Goal: Information Seeking & Learning: Learn about a topic

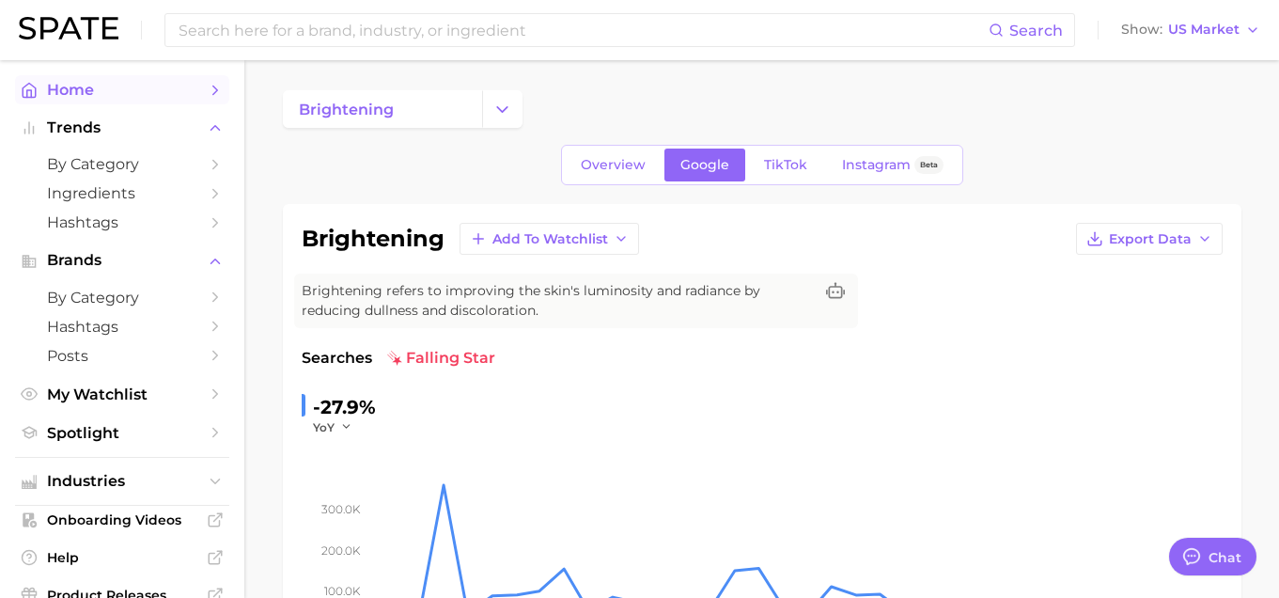
click at [94, 88] on span "Home" at bounding box center [122, 90] width 150 height 18
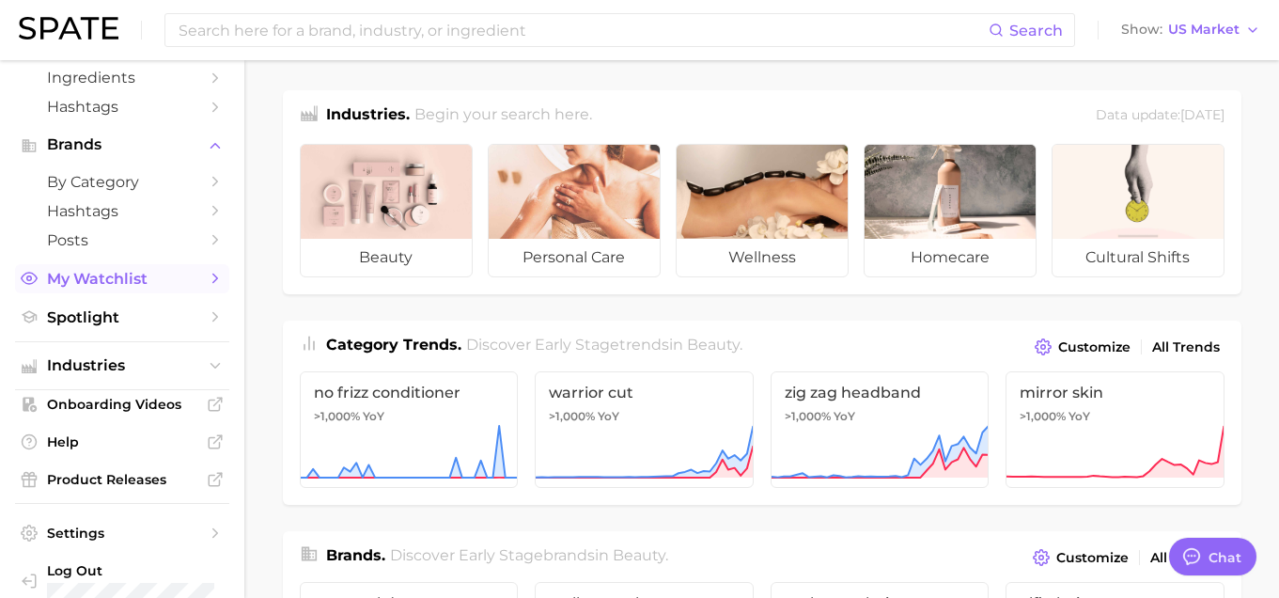
scroll to position [119, 0]
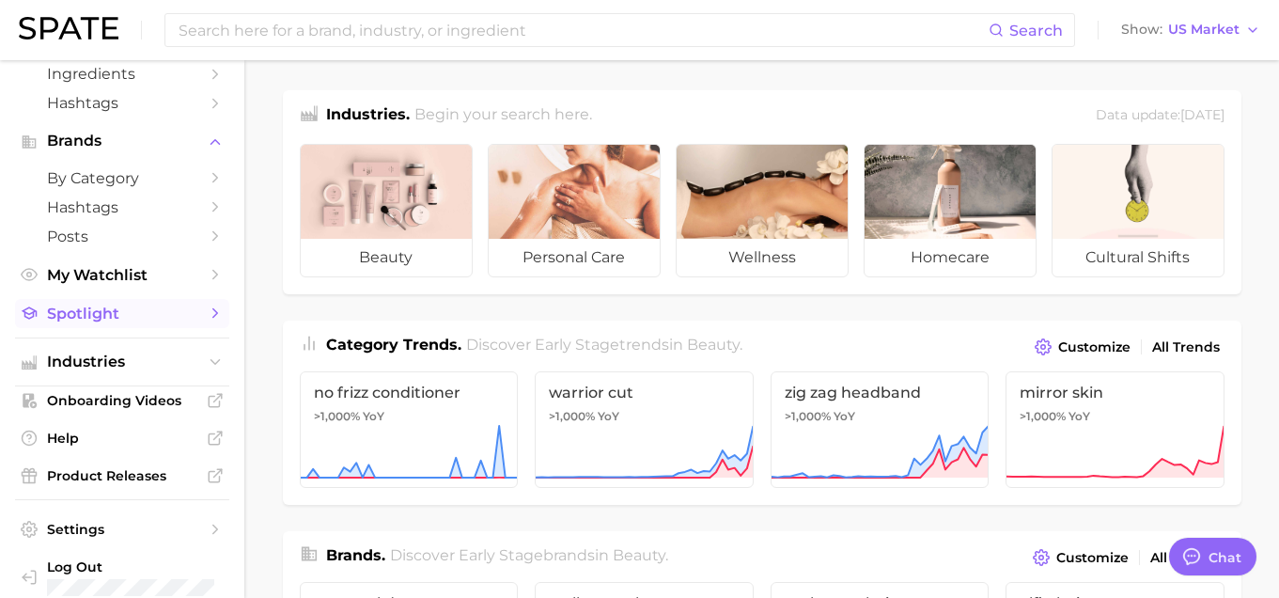
click at [103, 306] on span "Spotlight" at bounding box center [122, 314] width 150 height 18
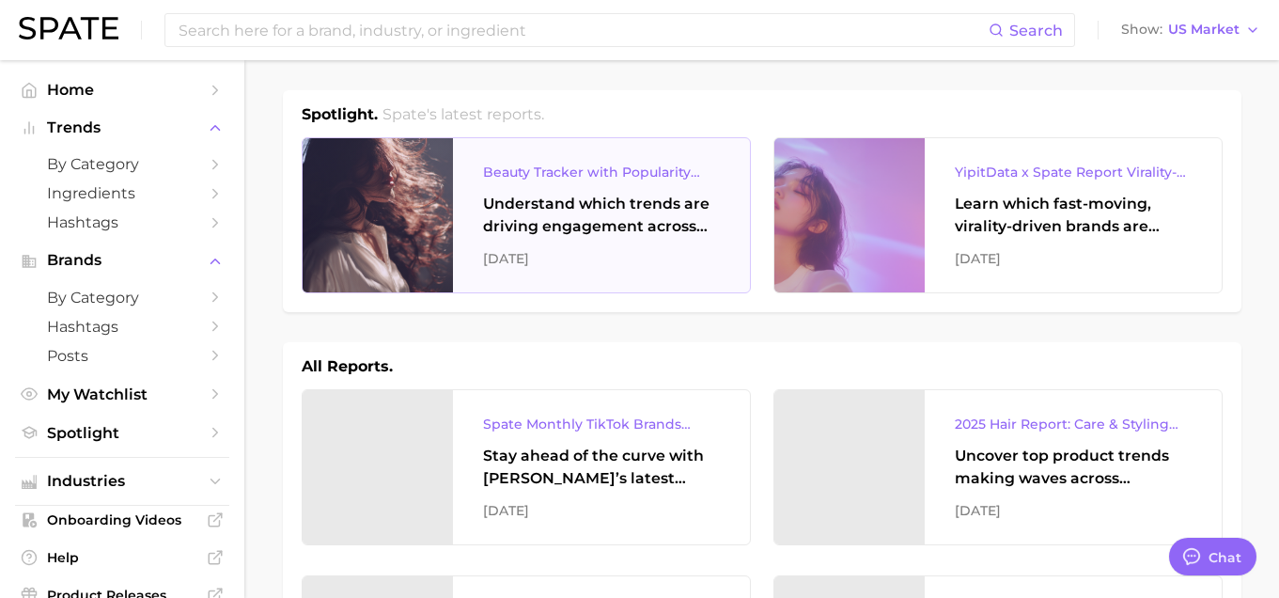
click at [574, 231] on div "Understand which trends are driving engagement across platforms in the skin, ha…" at bounding box center [601, 215] width 237 height 45
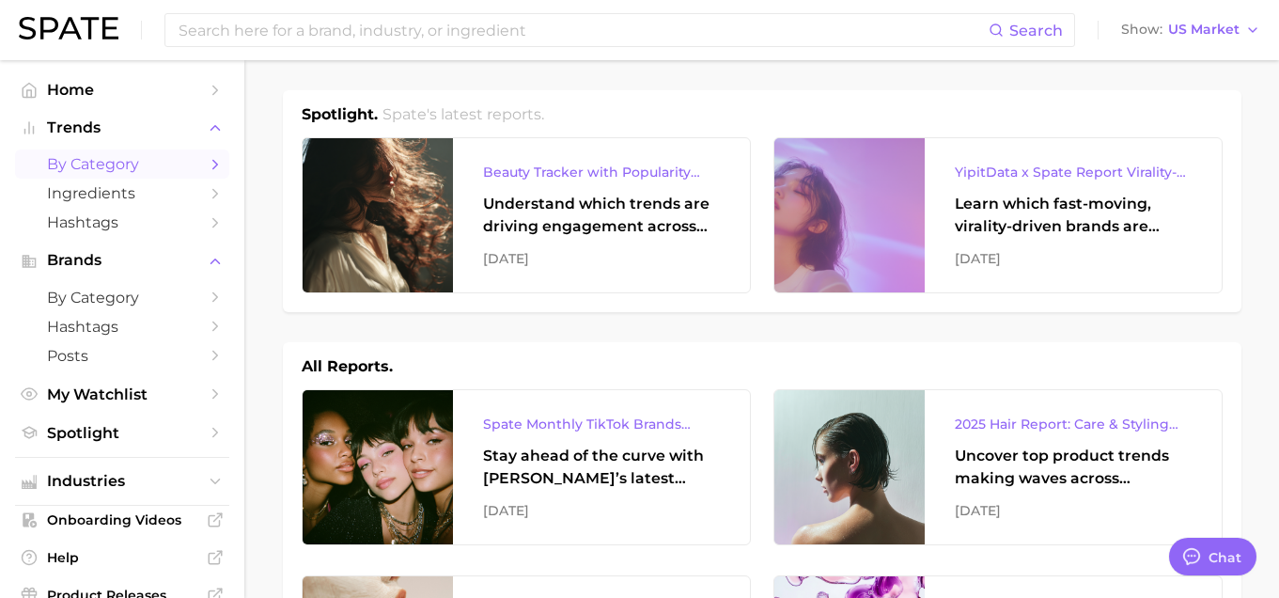
click at [136, 169] on span "by Category" at bounding box center [122, 164] width 150 height 18
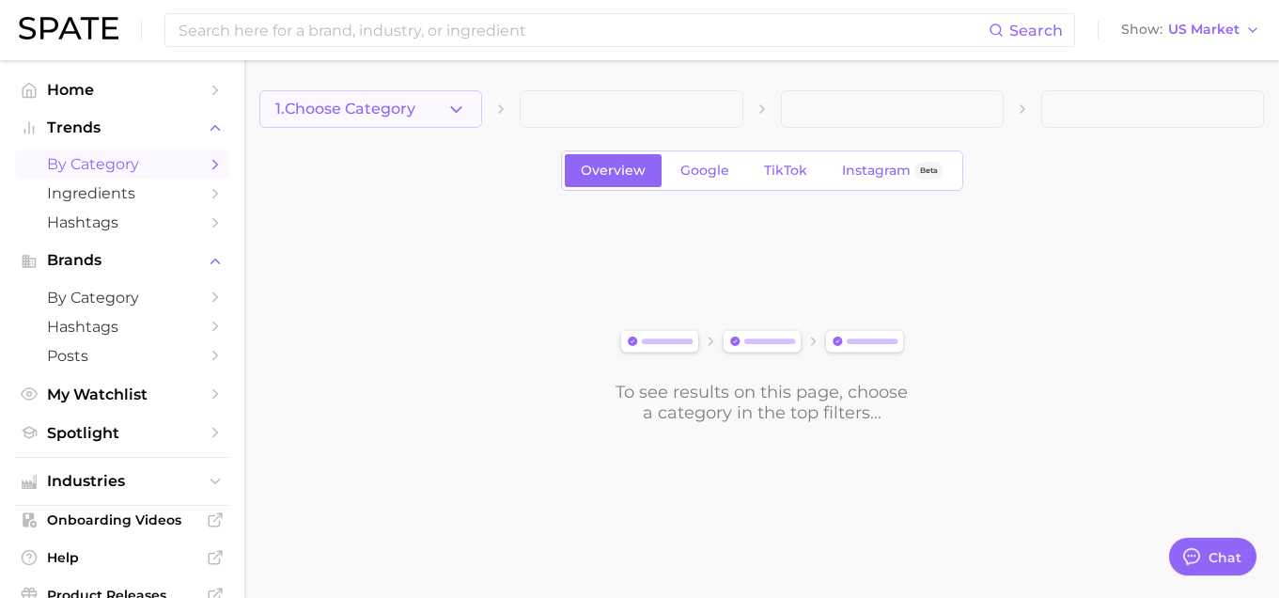
click at [415, 117] on span "1. Choose Category" at bounding box center [345, 109] width 140 height 17
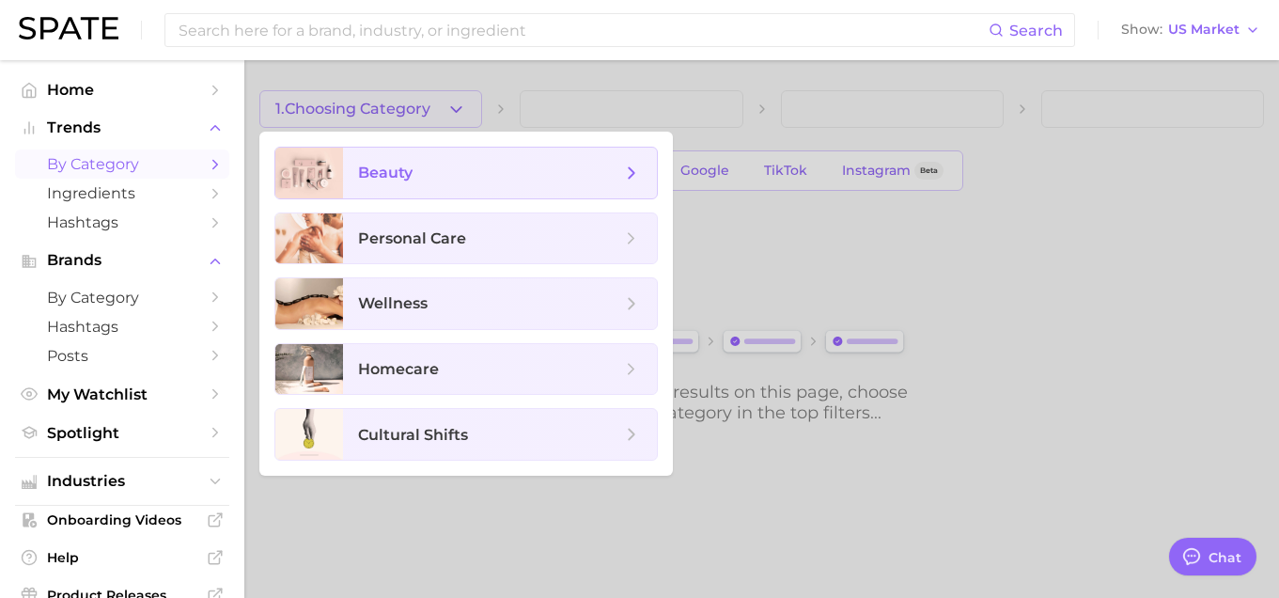
click at [467, 180] on span "beauty" at bounding box center [489, 173] width 263 height 21
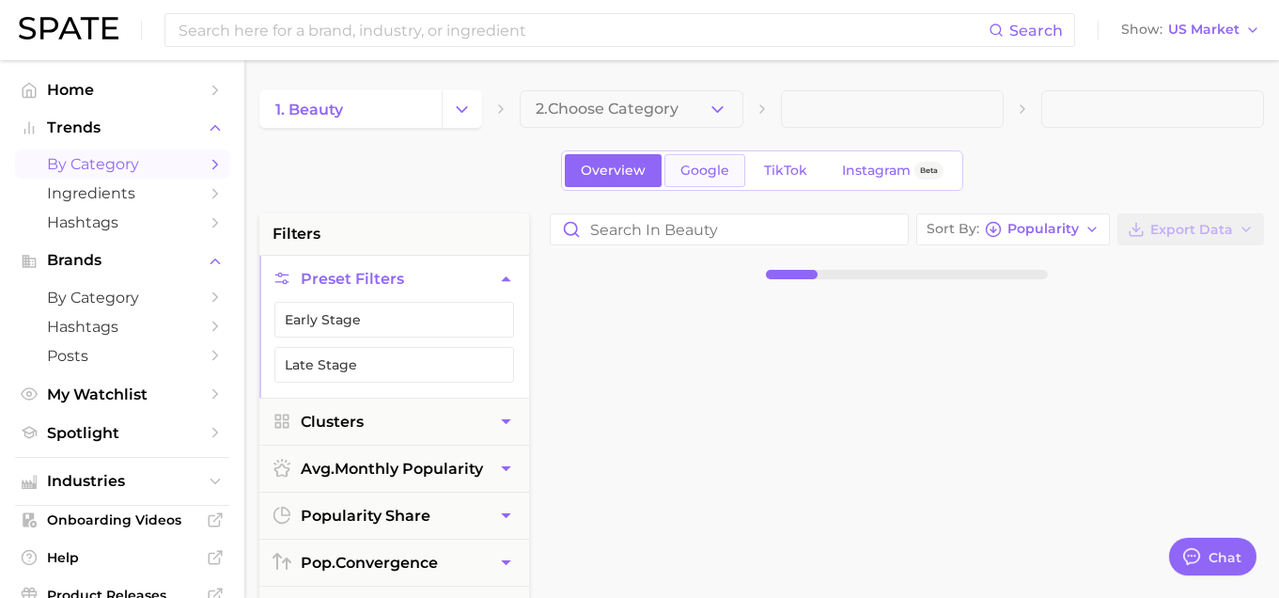
click at [720, 172] on span "Google" at bounding box center [705, 171] width 49 height 16
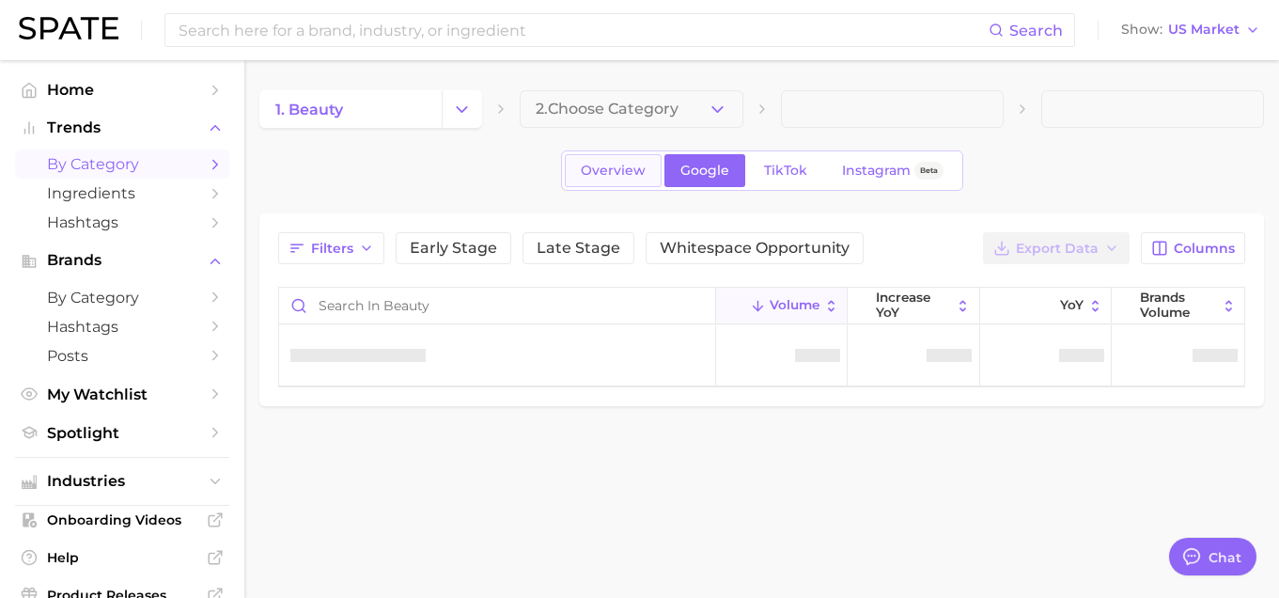
click at [599, 174] on span "Overview" at bounding box center [613, 171] width 65 height 16
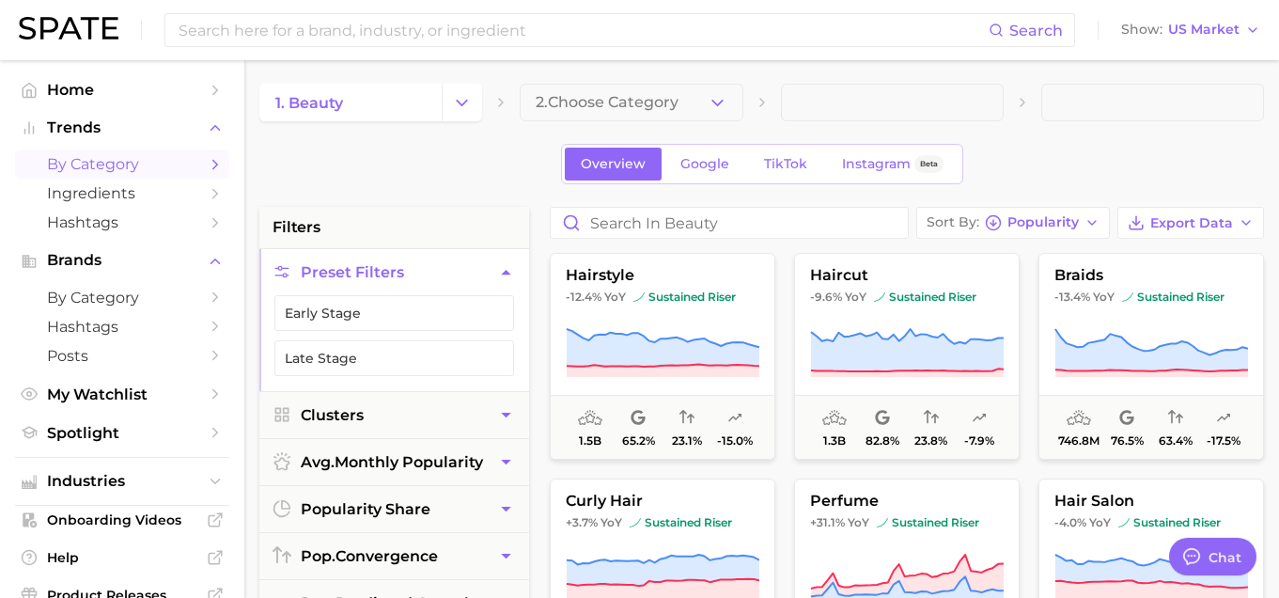
scroll to position [10, 0]
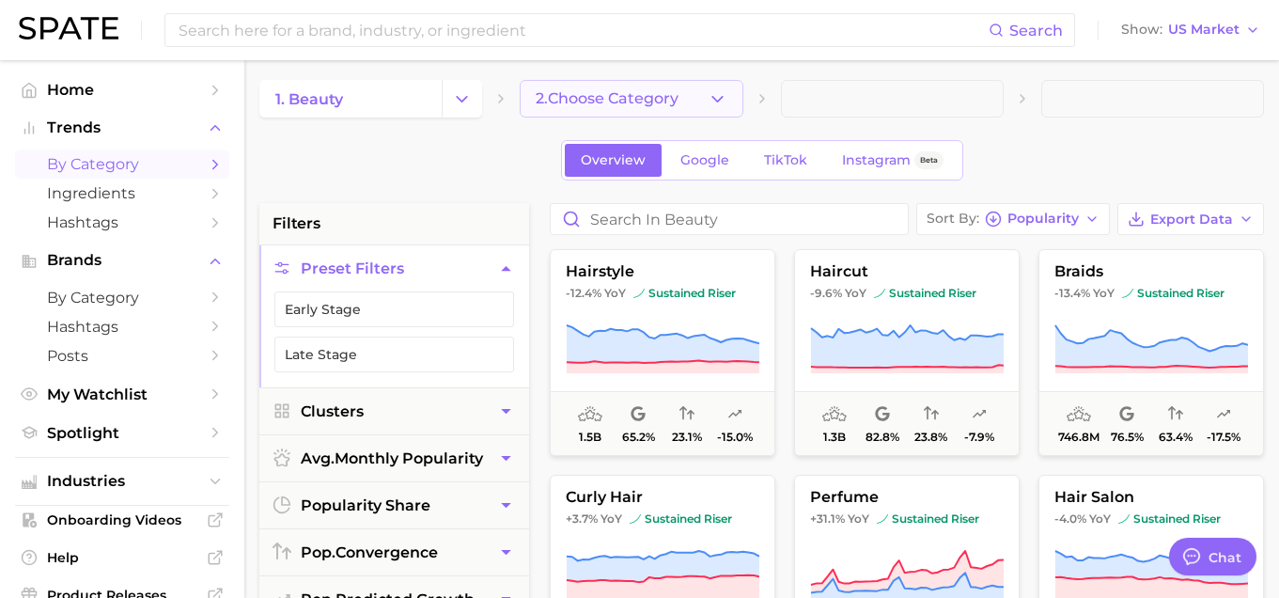
click at [661, 106] on span "2. Choose Category" at bounding box center [607, 98] width 143 height 17
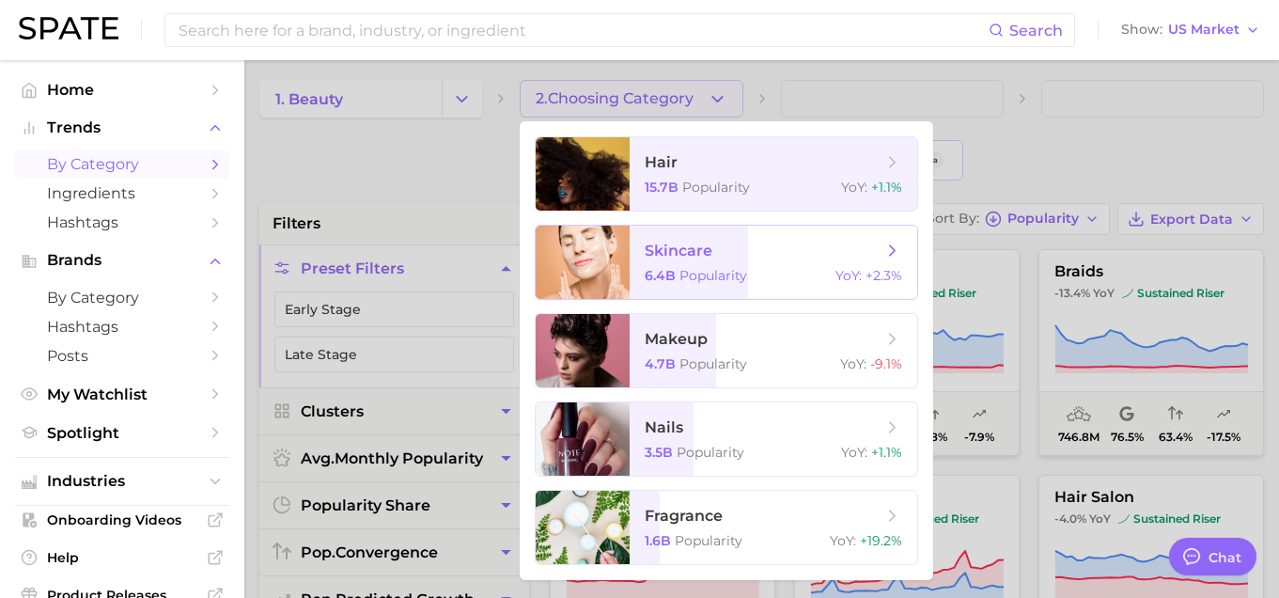
click at [697, 263] on span "skincare 6.4b Popularity YoY : +2.3%" at bounding box center [774, 262] width 288 height 73
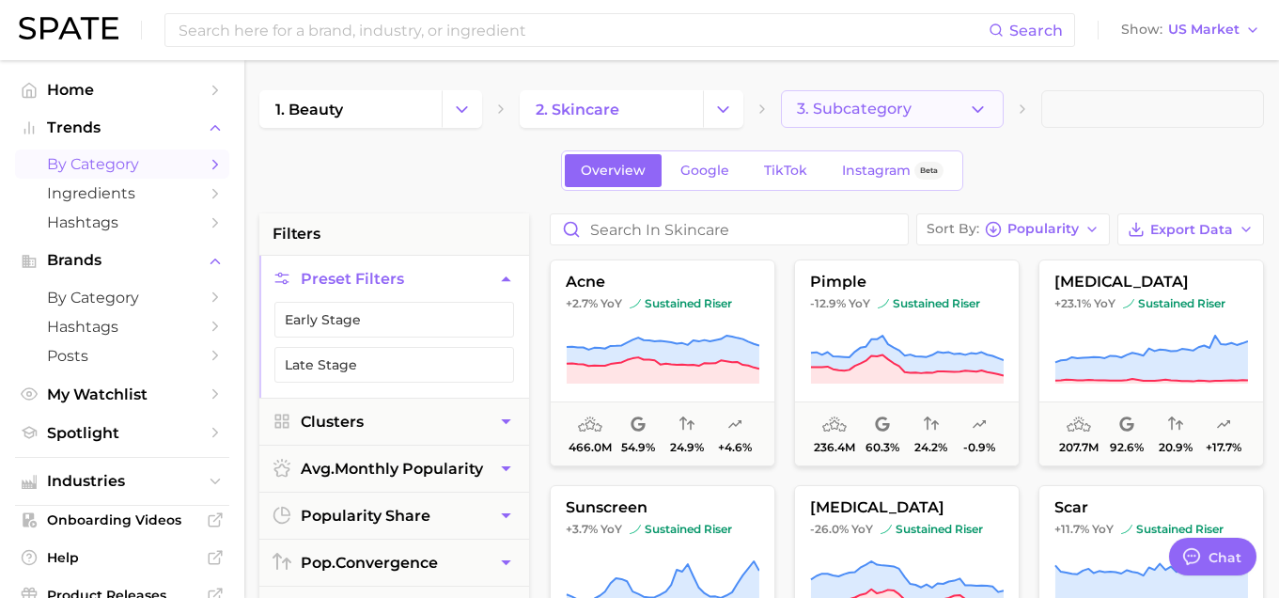
click at [895, 111] on span "3. Subcategory" at bounding box center [854, 109] width 115 height 17
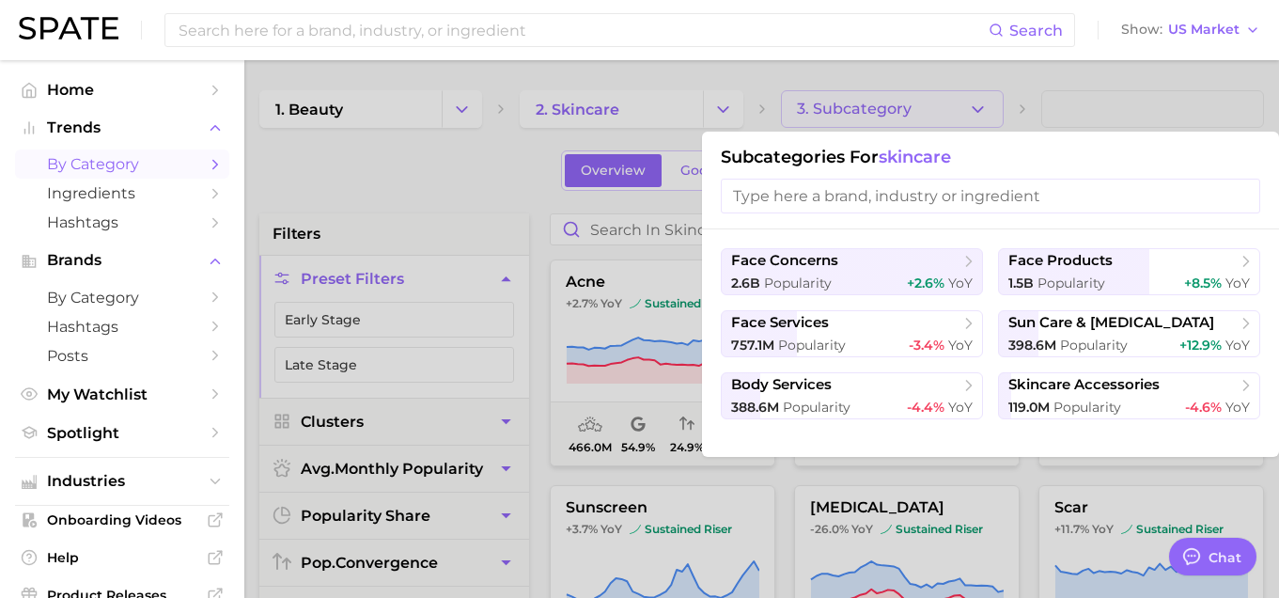
click at [1029, 122] on div at bounding box center [639, 299] width 1279 height 598
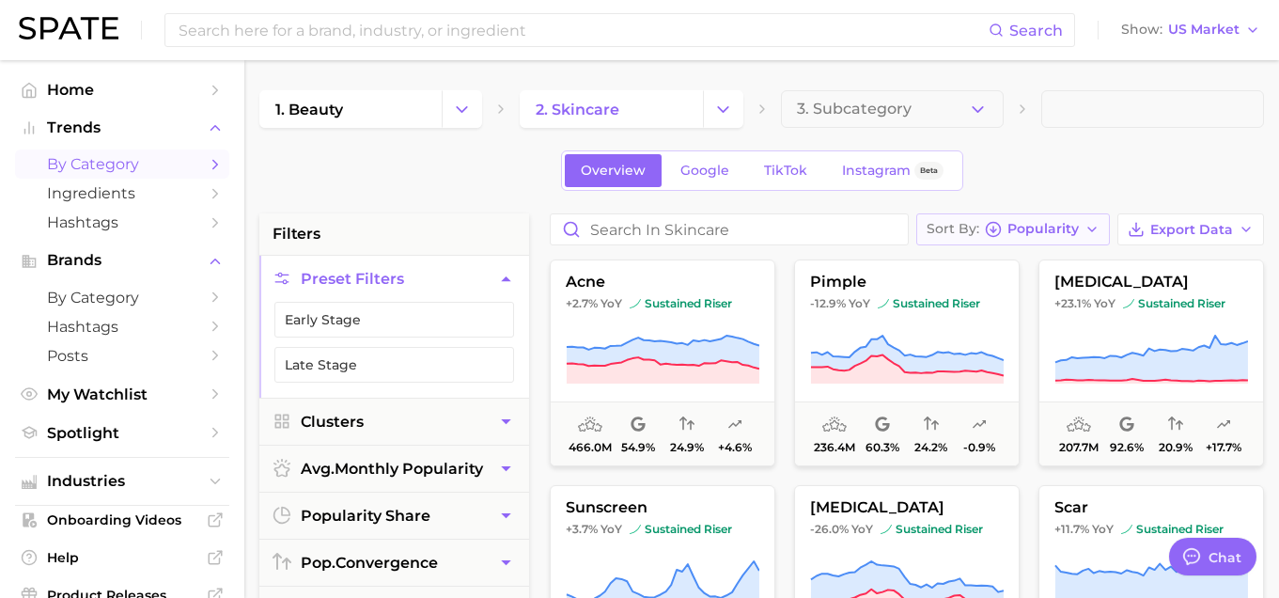
click at [1004, 216] on button "Sort By Popularity" at bounding box center [1013, 229] width 194 height 32
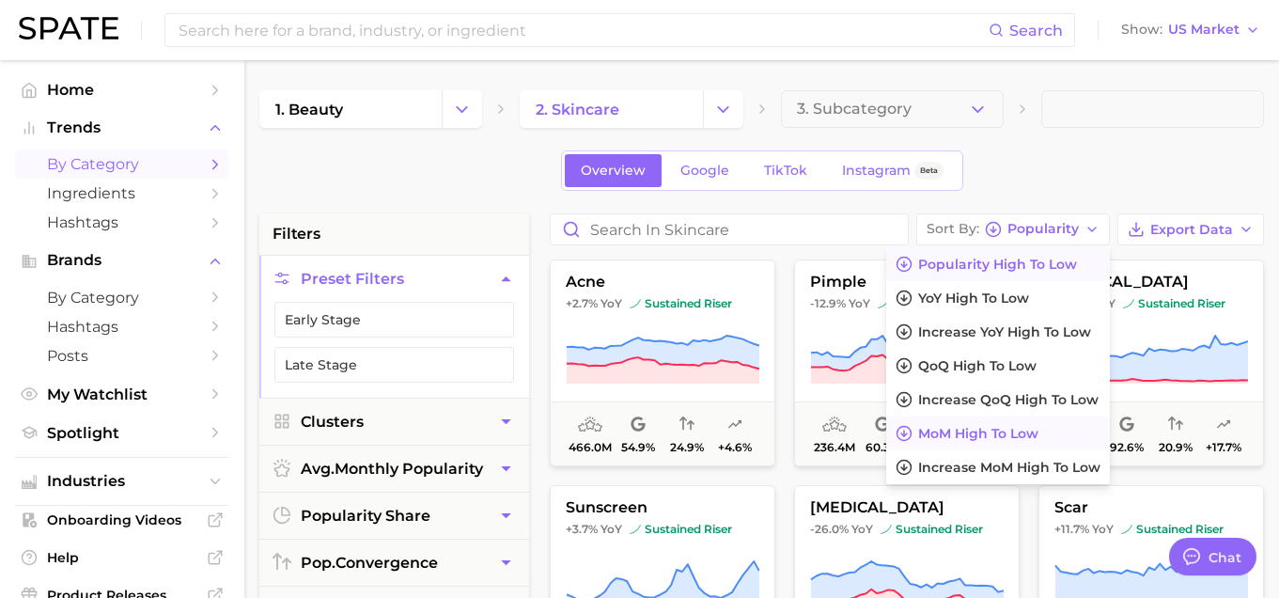
click at [975, 431] on span "MoM high to low" at bounding box center [978, 434] width 120 height 16
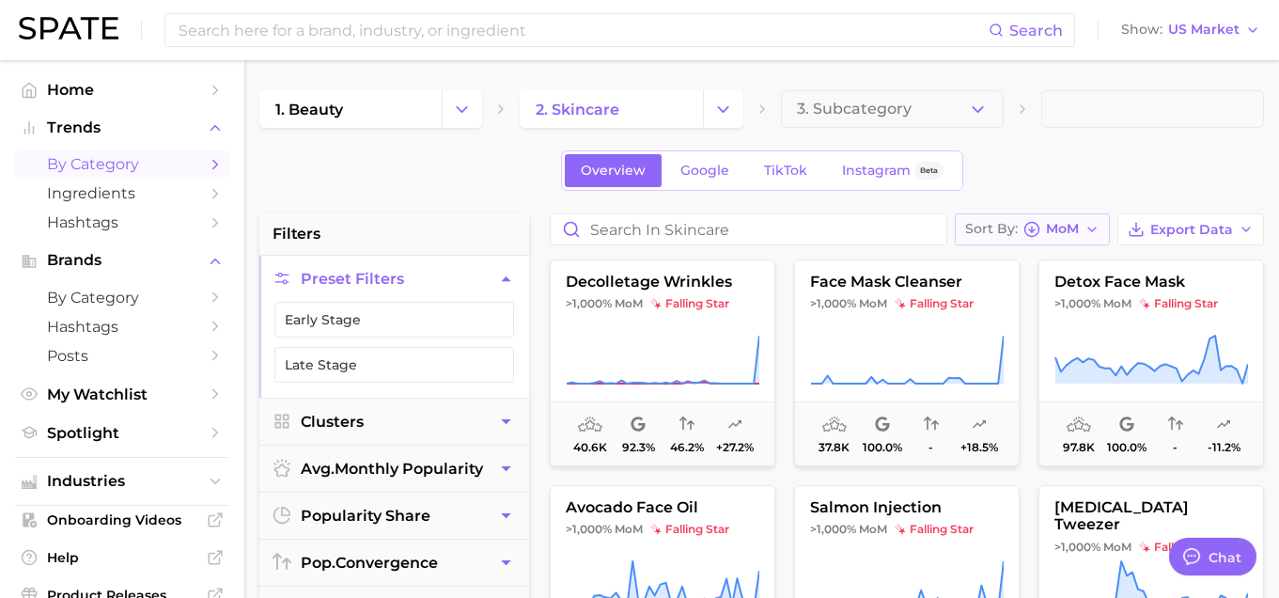
click at [1068, 227] on span "MoM" at bounding box center [1062, 229] width 33 height 10
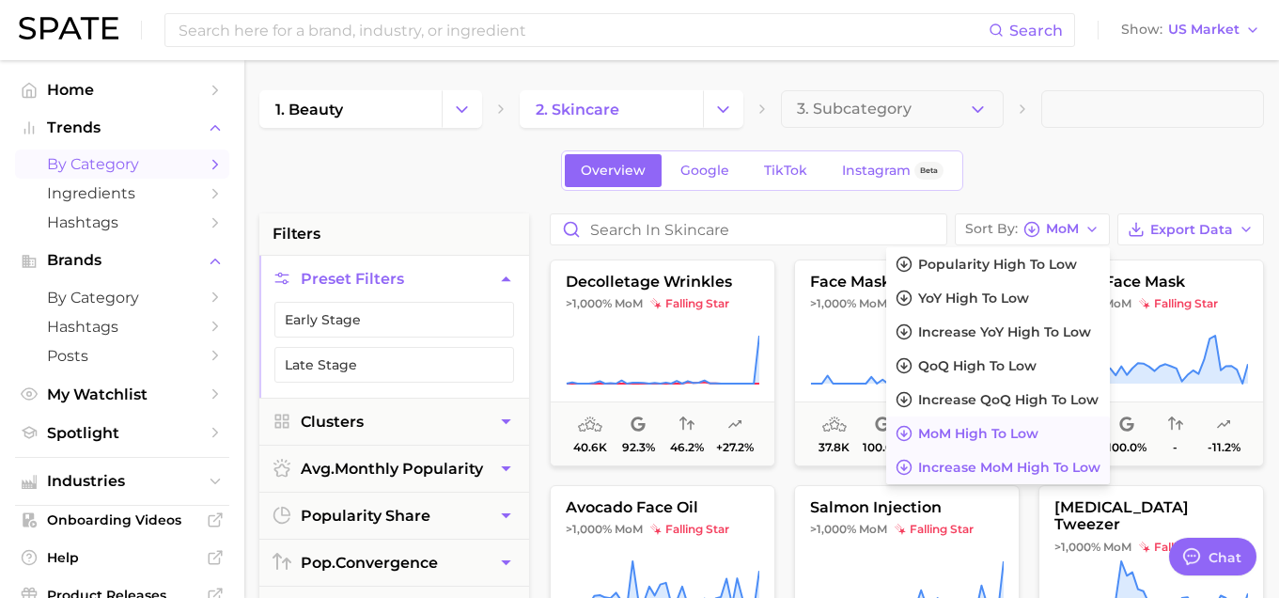
click at [1019, 463] on span "Increase MoM high to low" at bounding box center [1009, 468] width 182 height 16
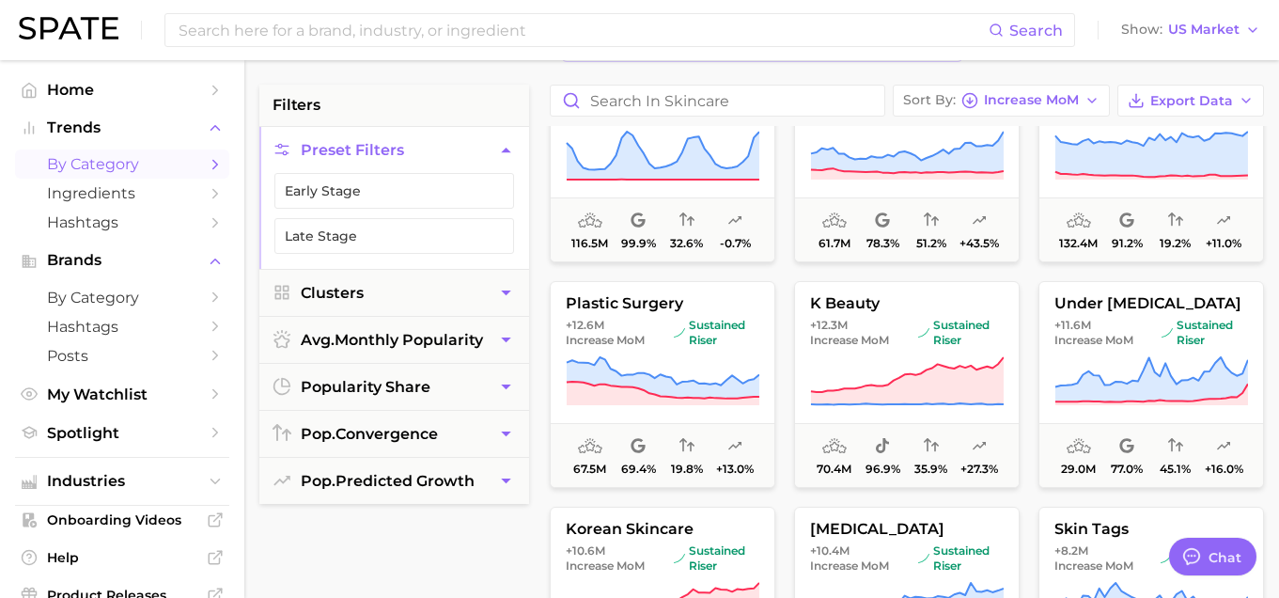
scroll to position [84, 0]
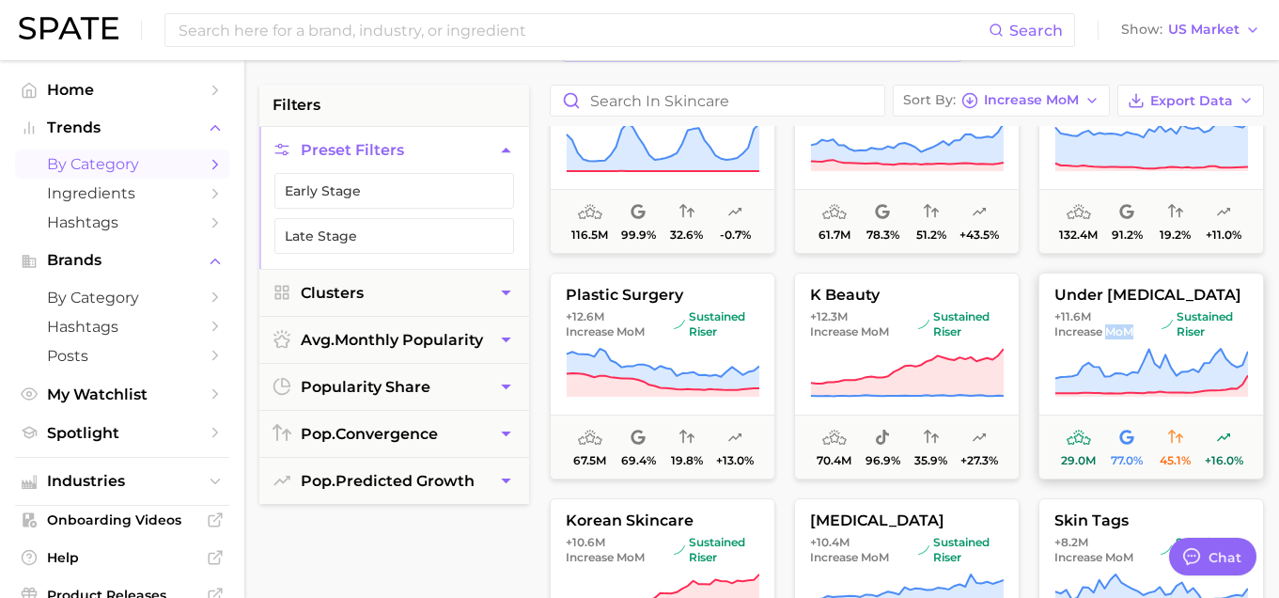
click at [1098, 354] on icon at bounding box center [1152, 373] width 194 height 53
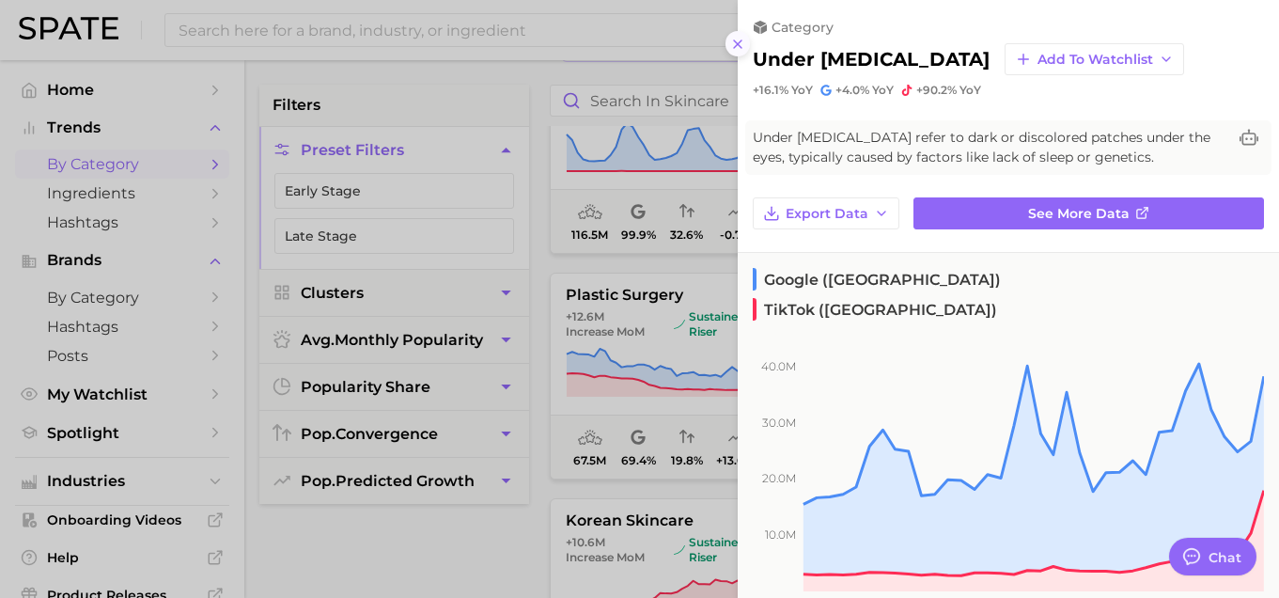
click at [741, 39] on icon at bounding box center [737, 44] width 15 height 15
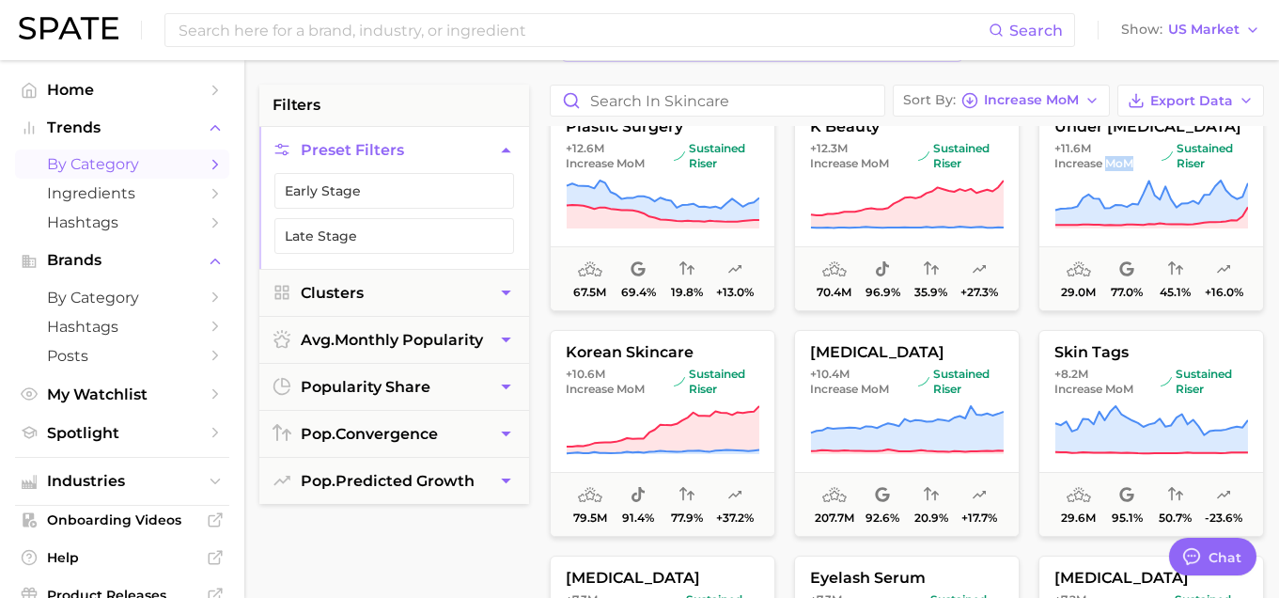
scroll to position [255, 0]
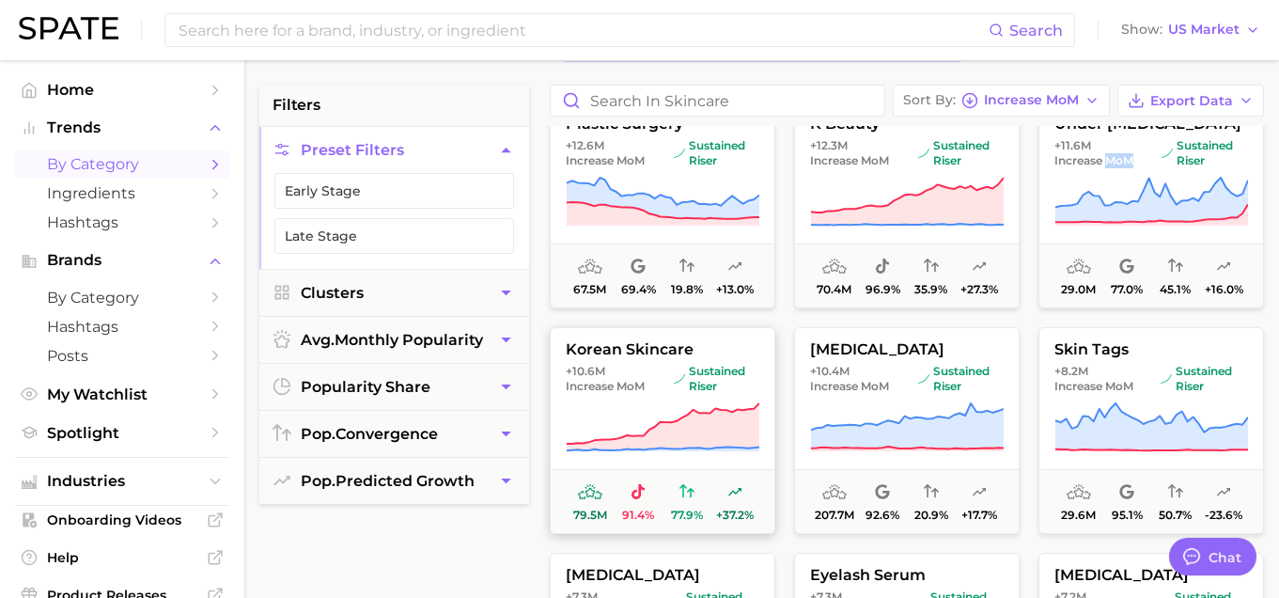
click at [699, 408] on icon at bounding box center [663, 427] width 194 height 53
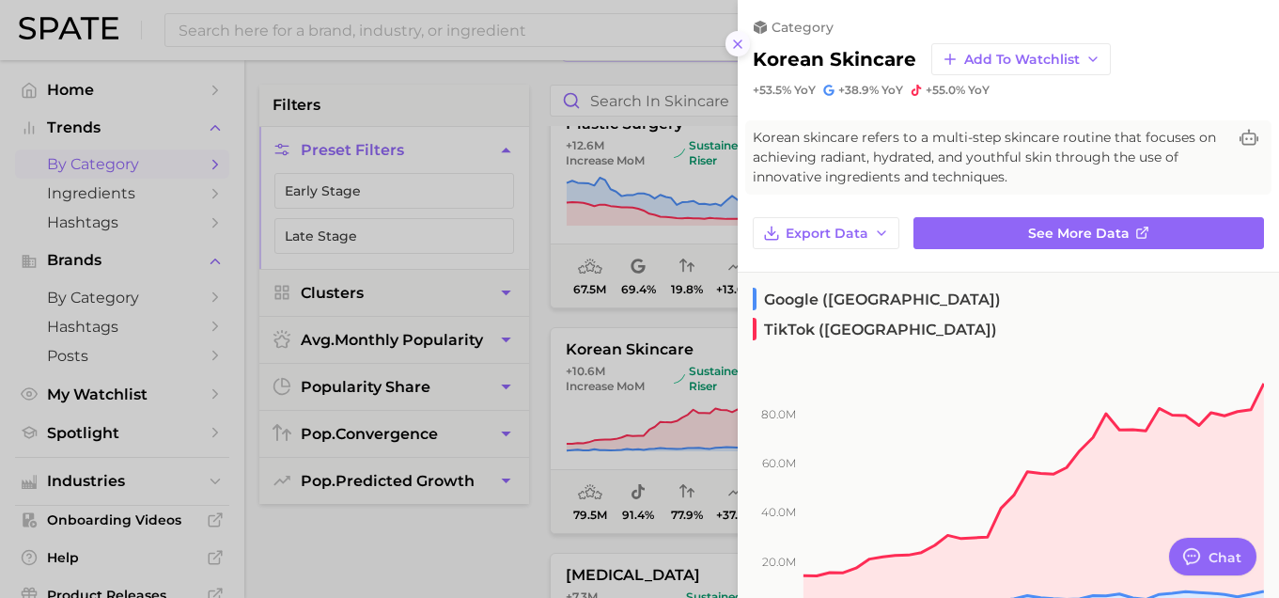
click at [740, 44] on icon at bounding box center [737, 44] width 15 height 15
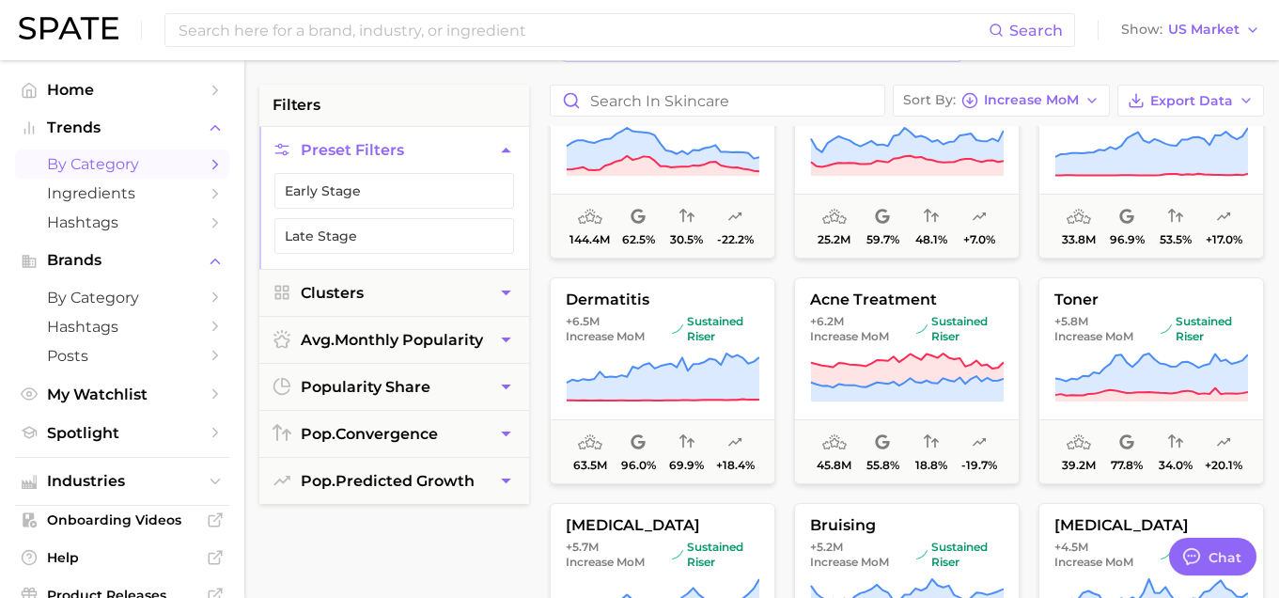
scroll to position [760, 0]
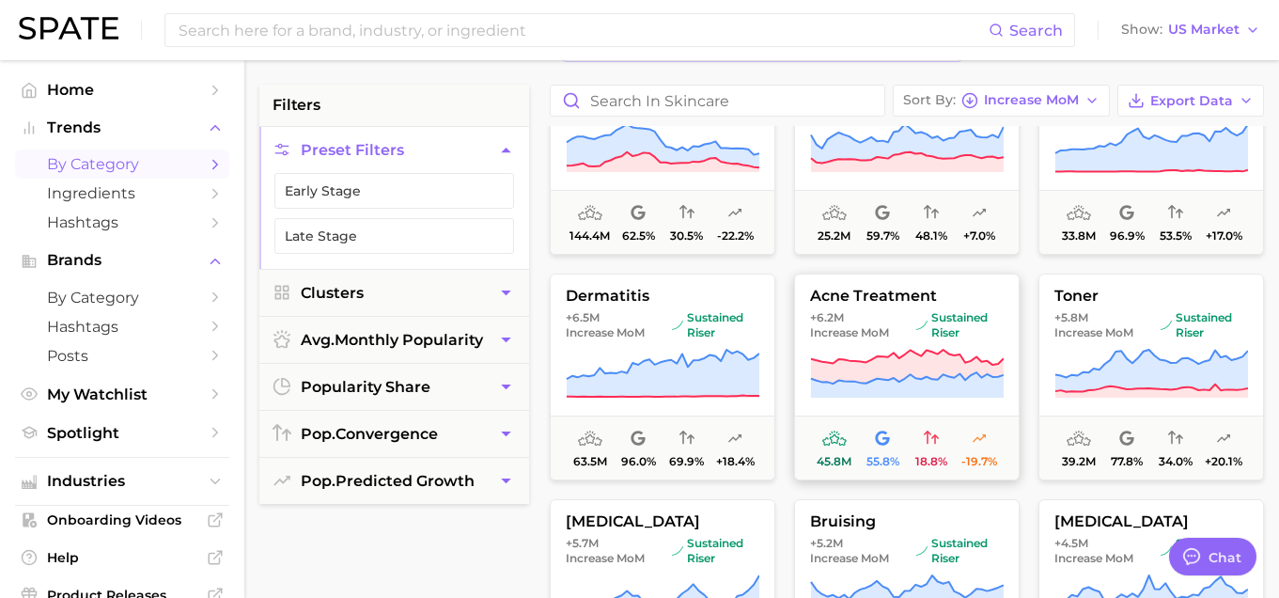
click at [896, 339] on span "+6.2m Increase MoM" at bounding box center [859, 325] width 99 height 30
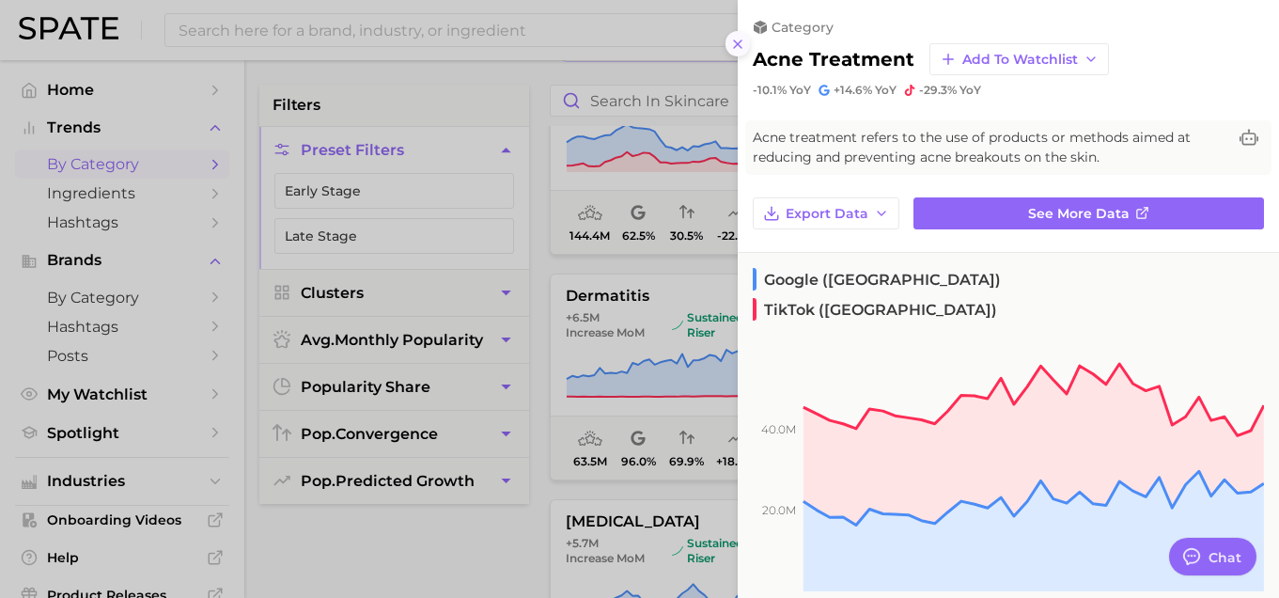
click at [740, 40] on line at bounding box center [738, 44] width 8 height 8
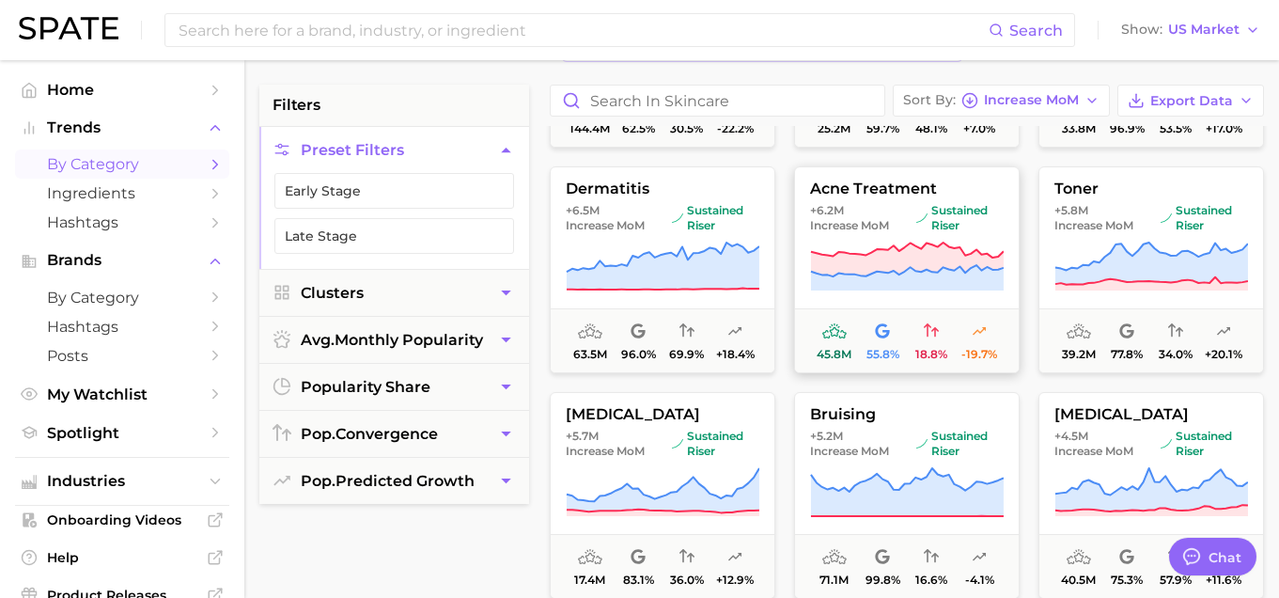
scroll to position [868, 0]
click at [1076, 230] on span "Increase MoM" at bounding box center [1094, 224] width 79 height 15
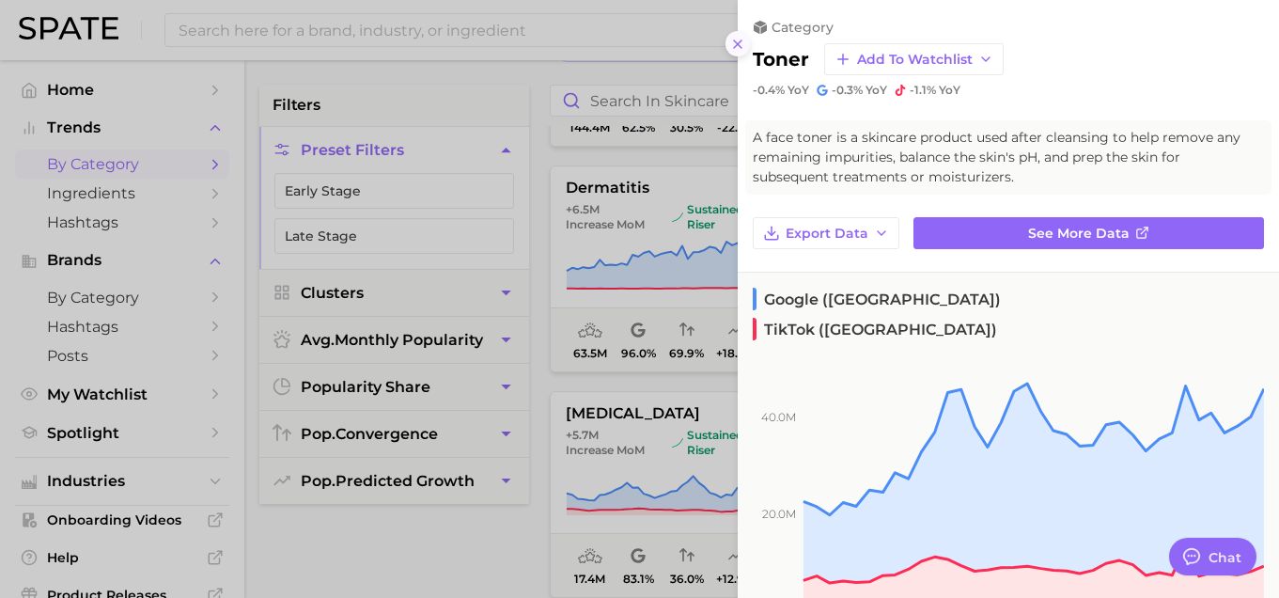
click at [738, 42] on line at bounding box center [738, 44] width 8 height 8
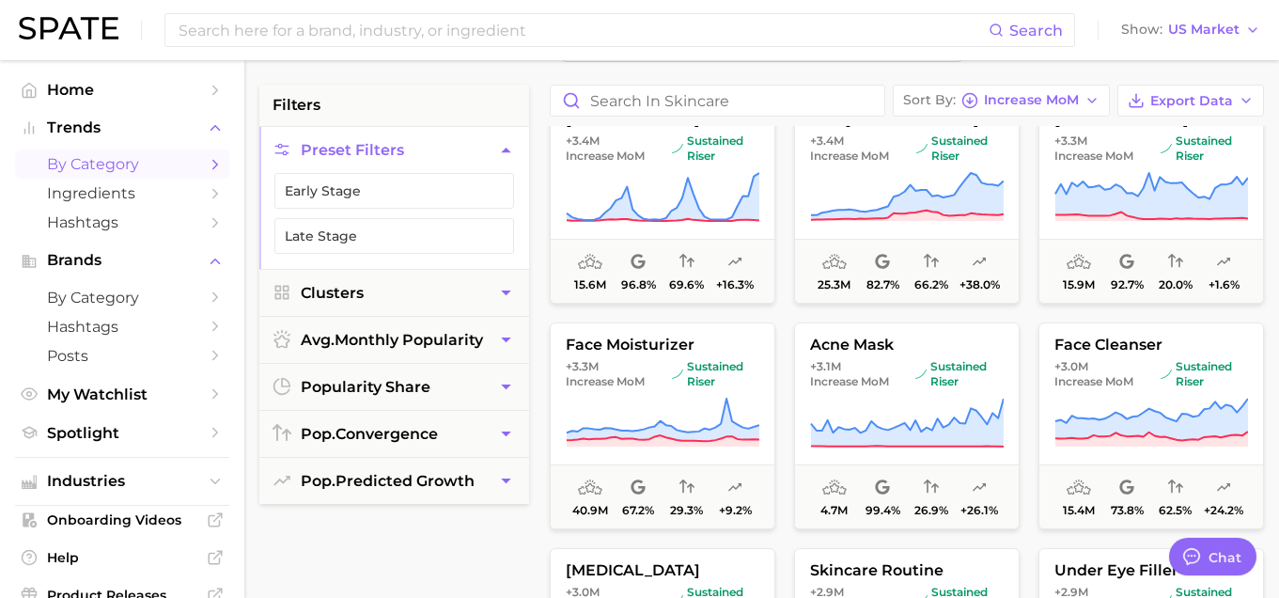
scroll to position [1617, 0]
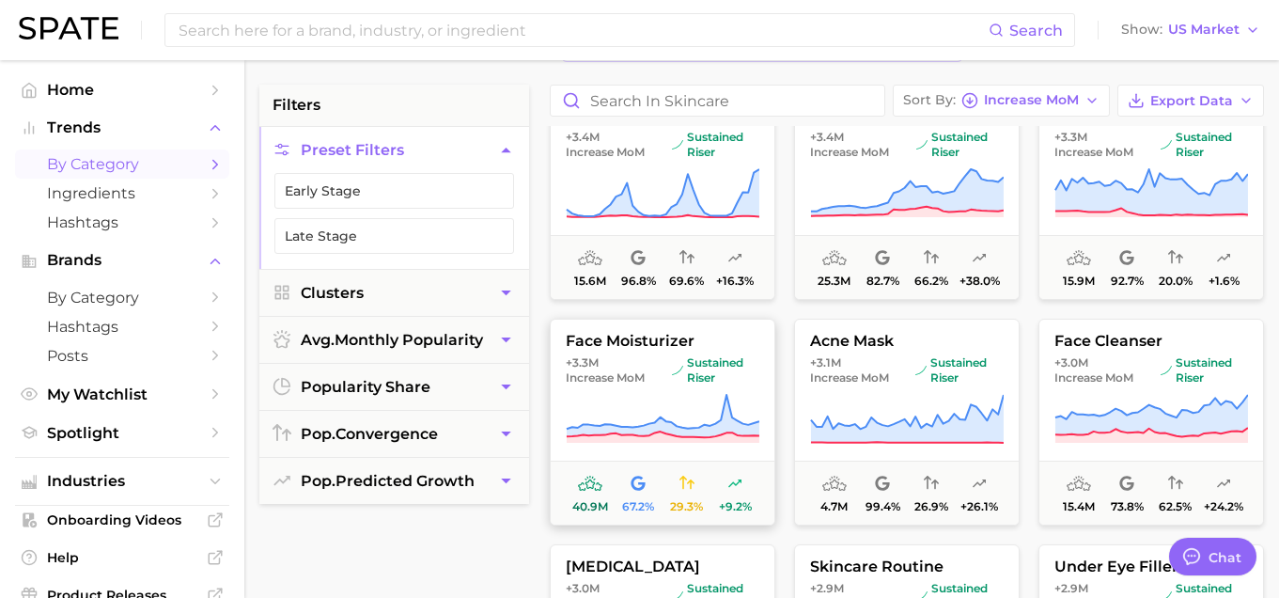
click at [738, 354] on button "face moisturizer +3.3m Increase MoM sustained riser 40.9m 67.2% 29.3% +9.2%" at bounding box center [663, 422] width 226 height 207
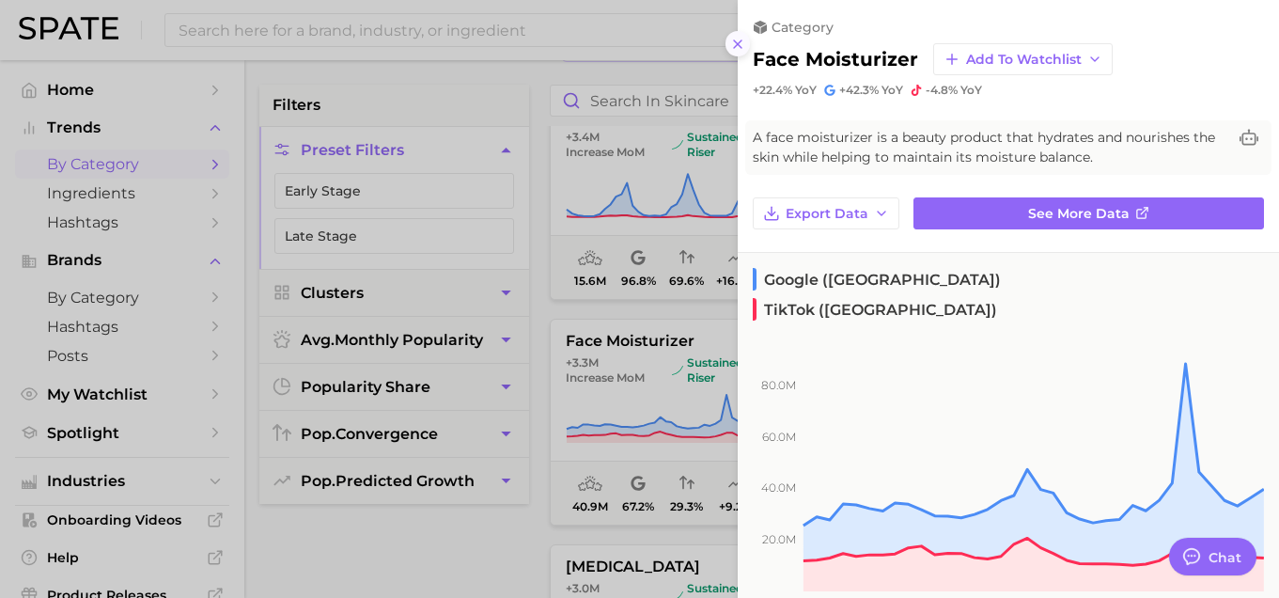
click at [727, 46] on button at bounding box center [738, 43] width 25 height 25
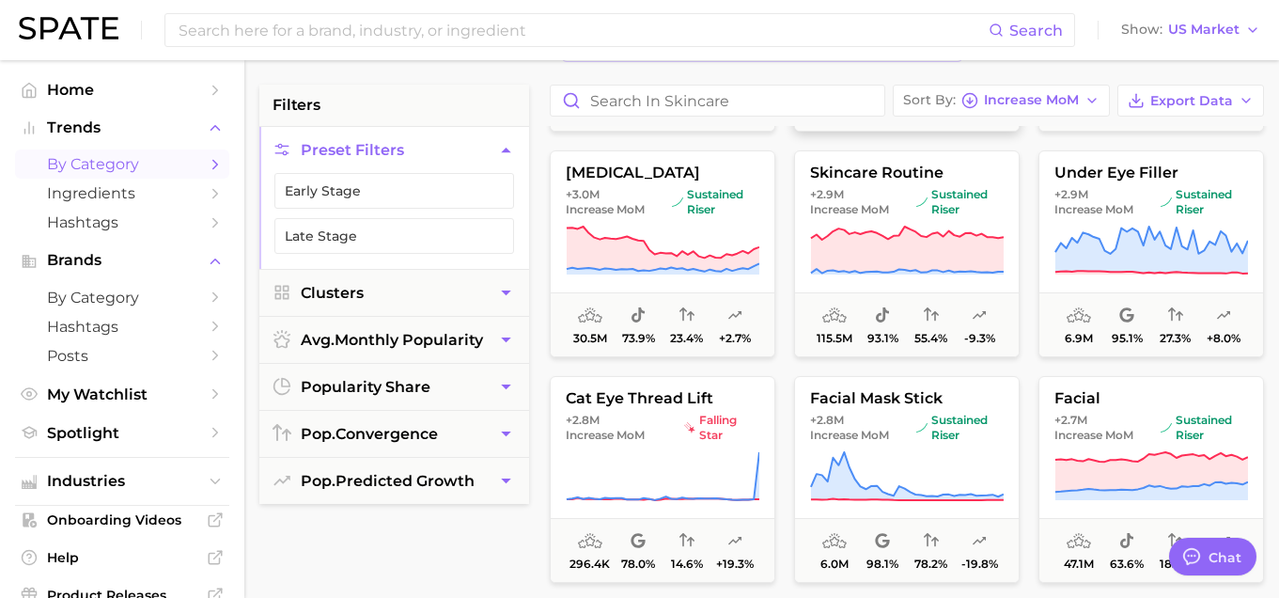
scroll to position [2010, 0]
click at [843, 227] on icon at bounding box center [907, 252] width 194 height 53
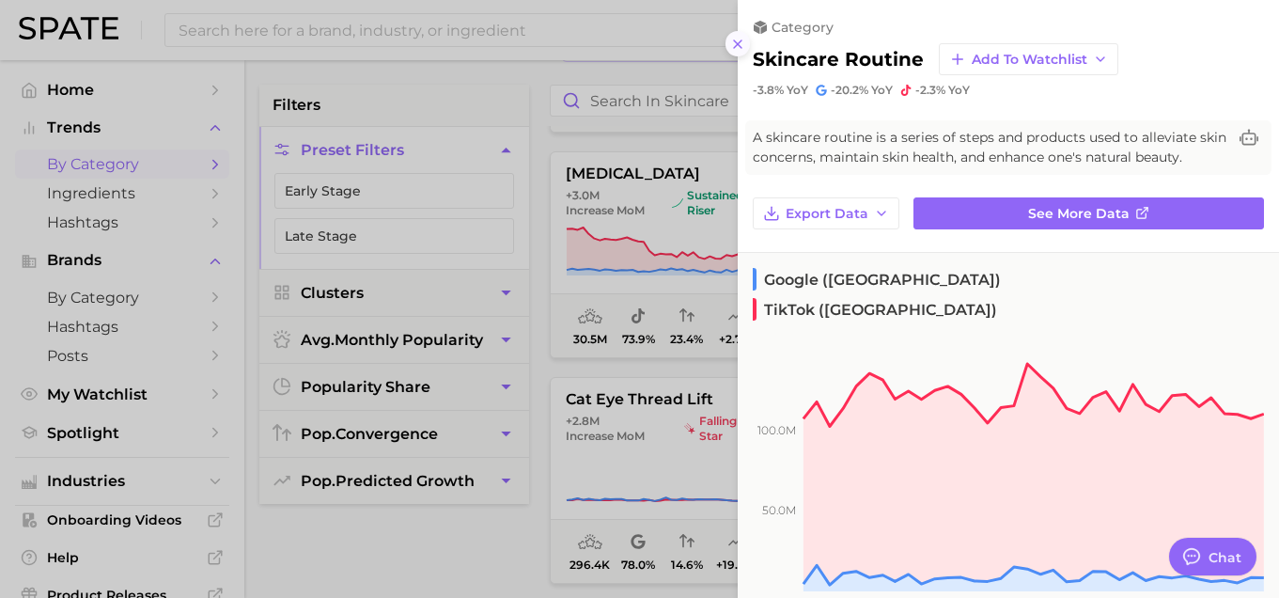
click at [738, 45] on icon at bounding box center [737, 44] width 15 height 15
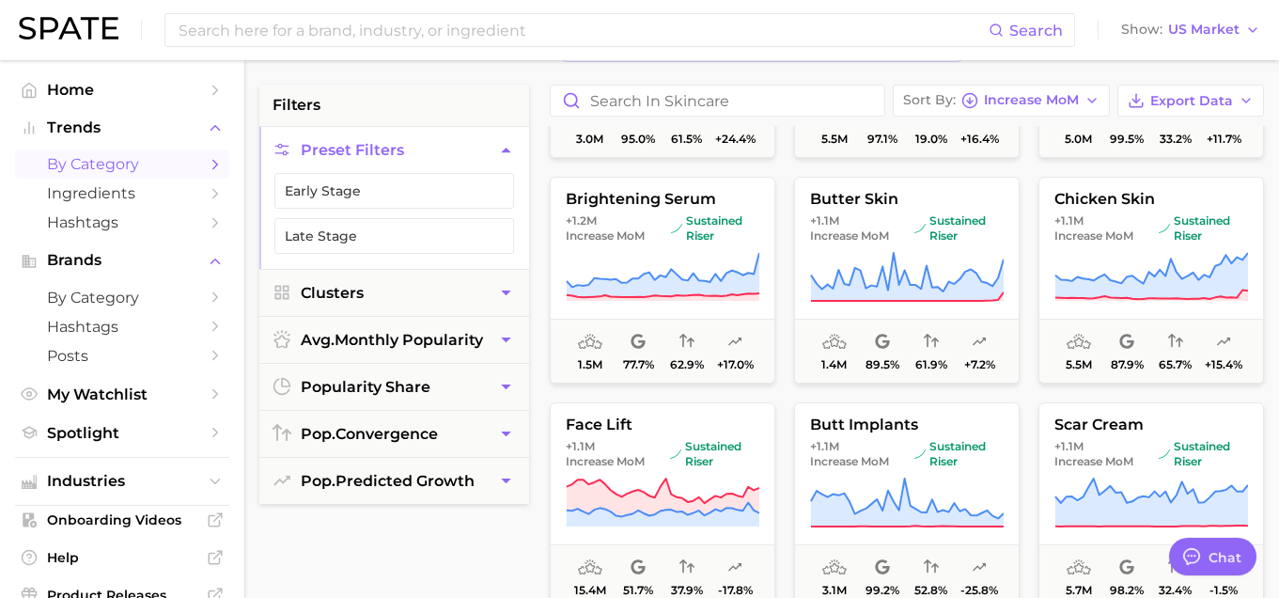
scroll to position [6276, 0]
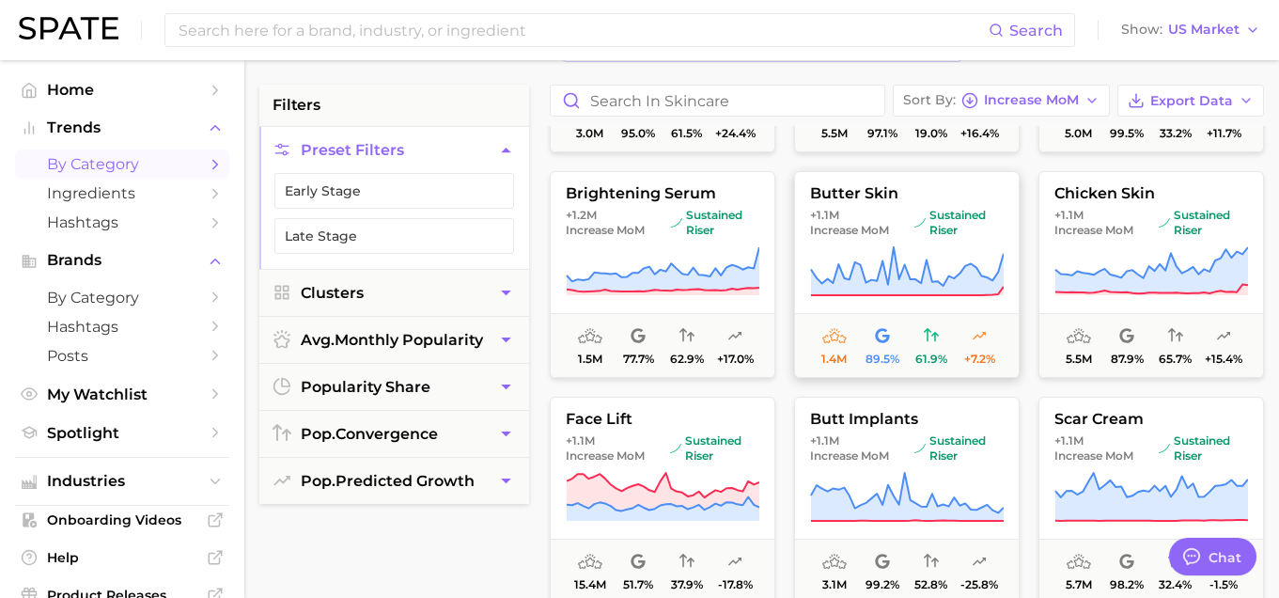
click at [955, 218] on span "sustained riser" at bounding box center [959, 223] width 89 height 30
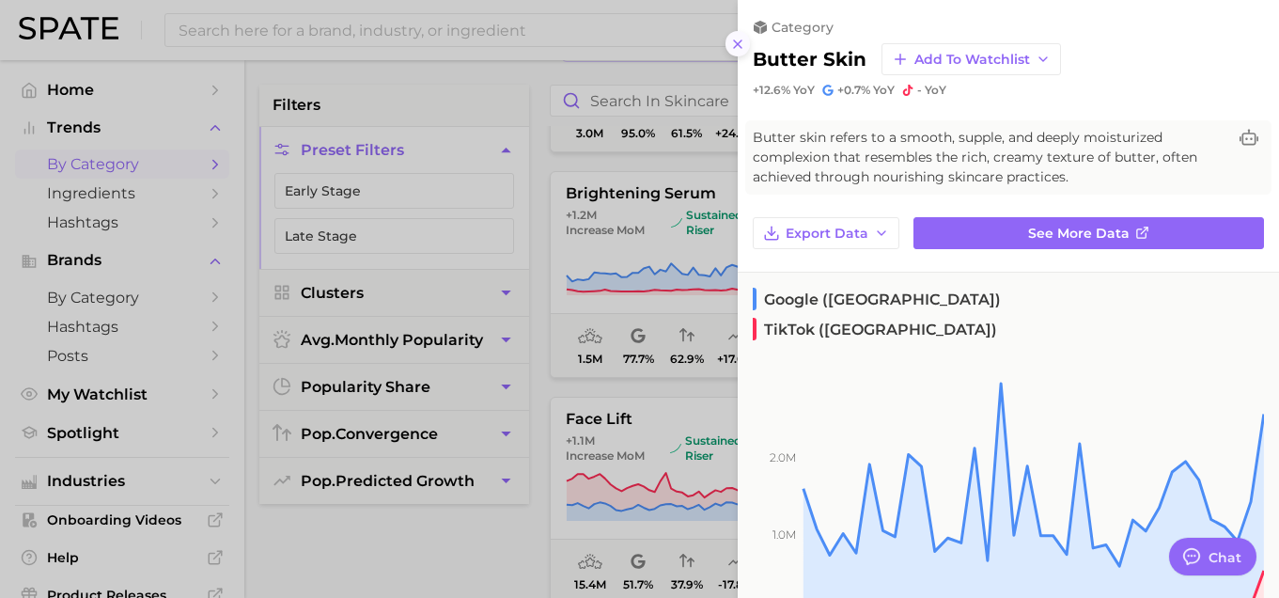
click at [743, 40] on icon at bounding box center [737, 44] width 15 height 15
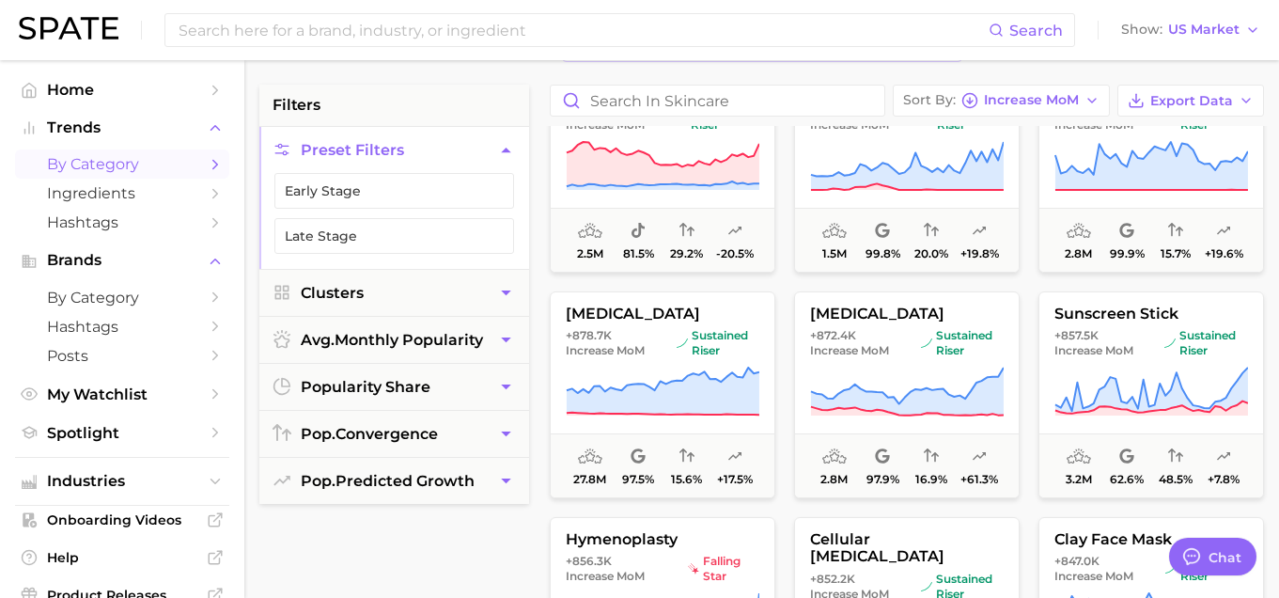
scroll to position [8433, 0]
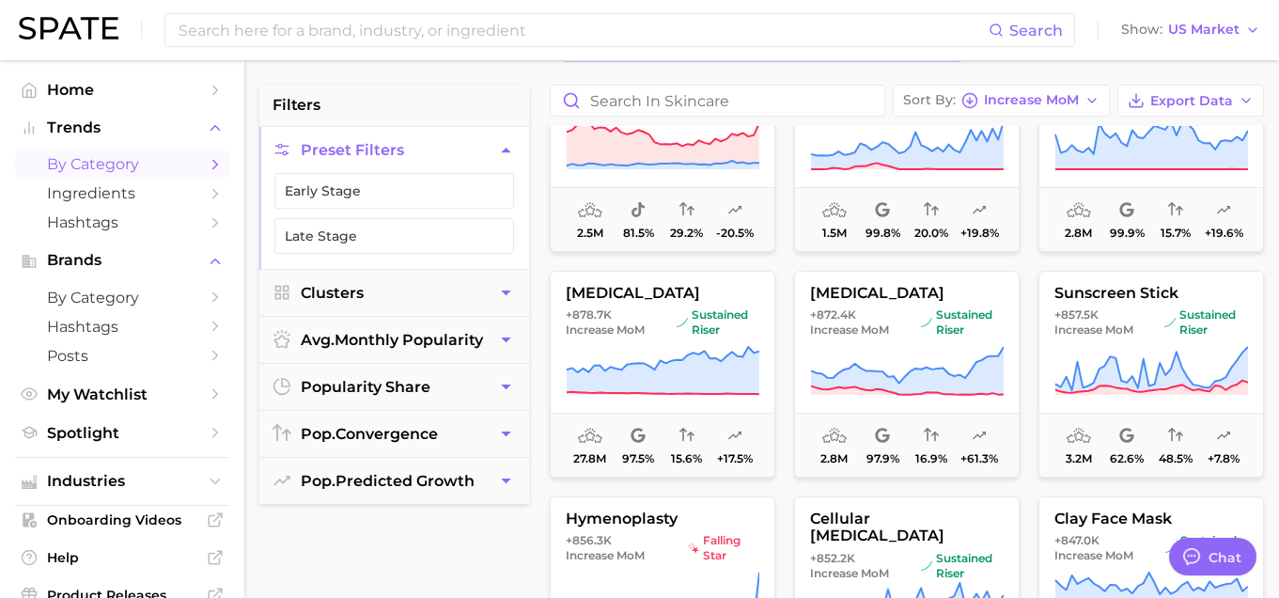
type textarea "x"
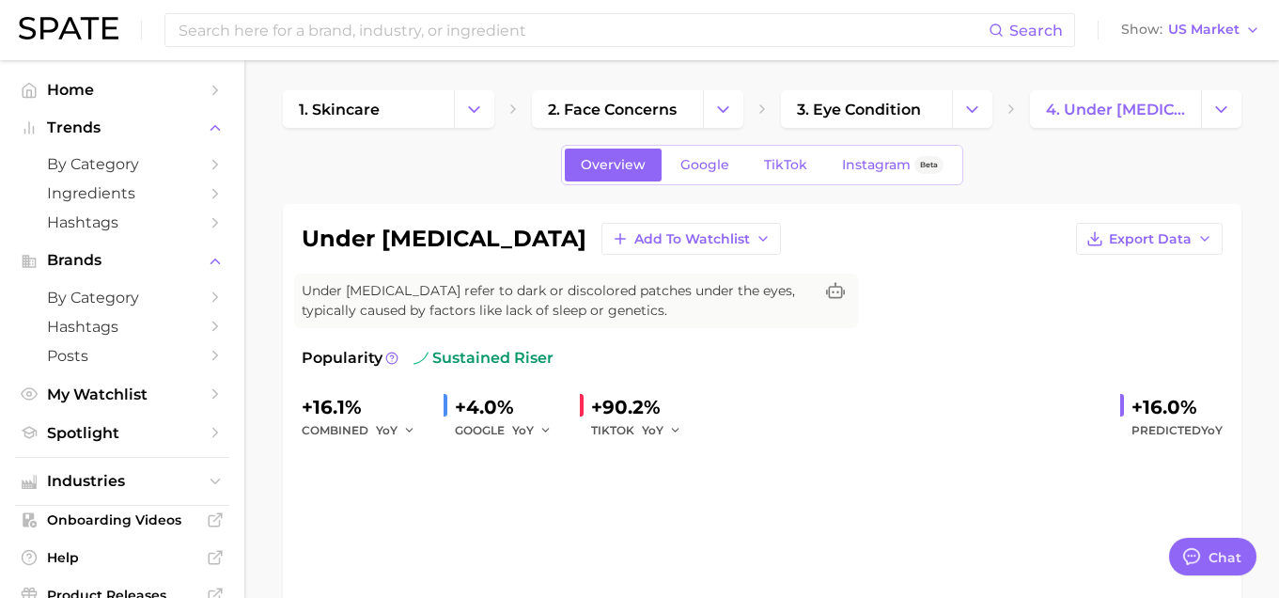
type textarea "x"
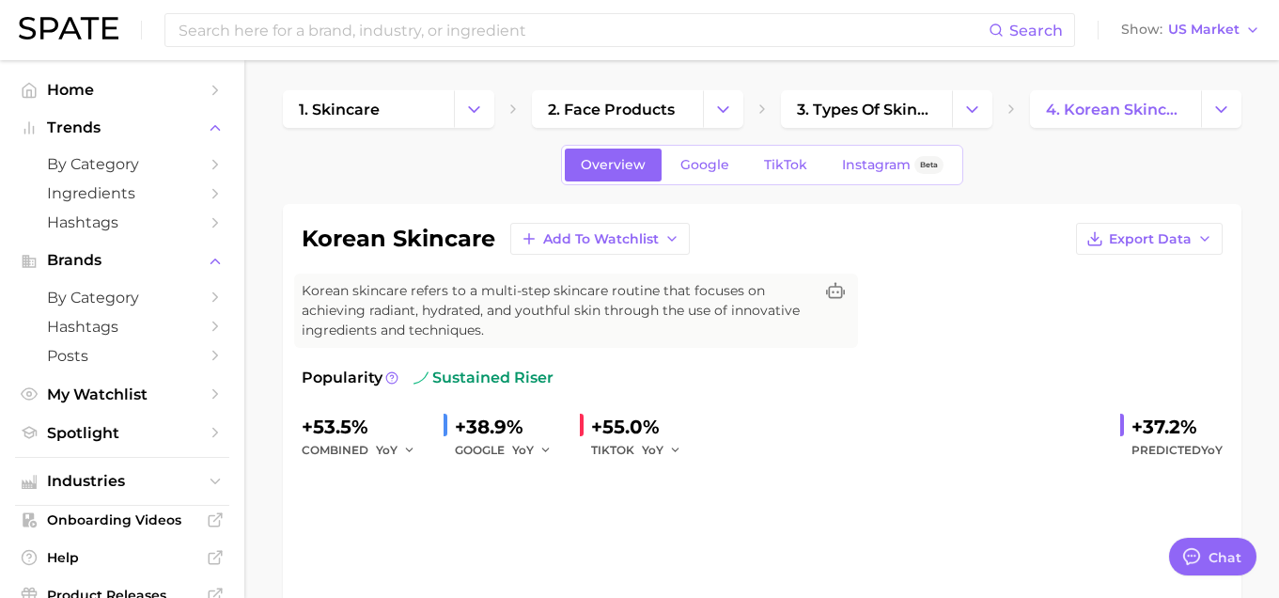
type textarea "x"
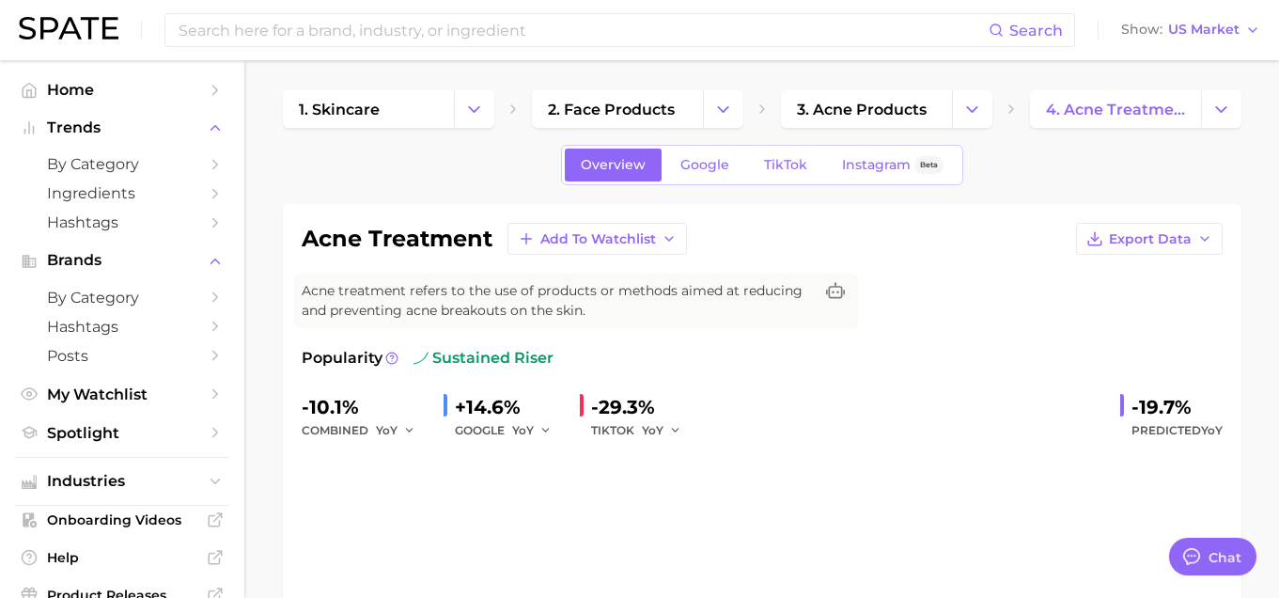
type textarea "x"
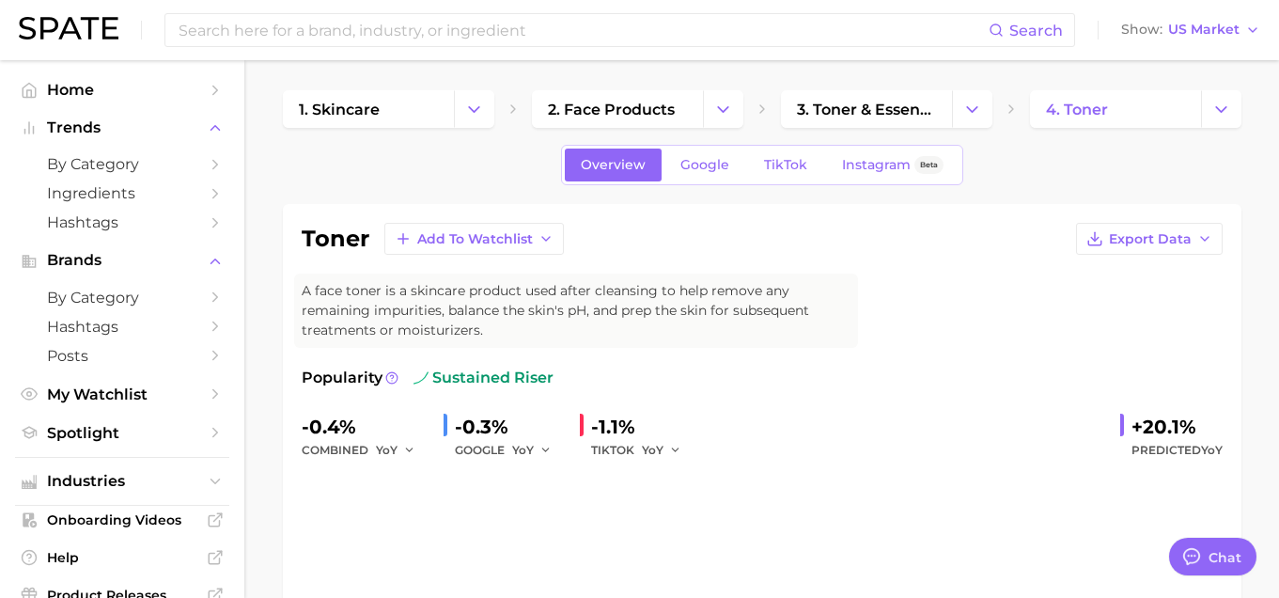
type textarea "x"
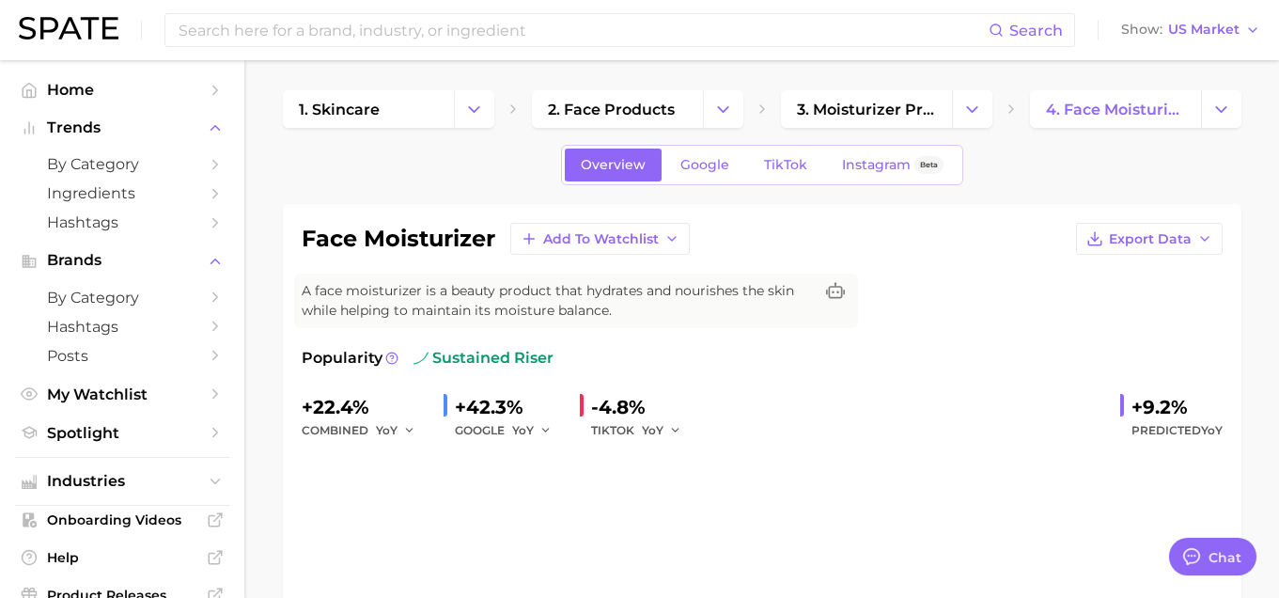
type textarea "x"
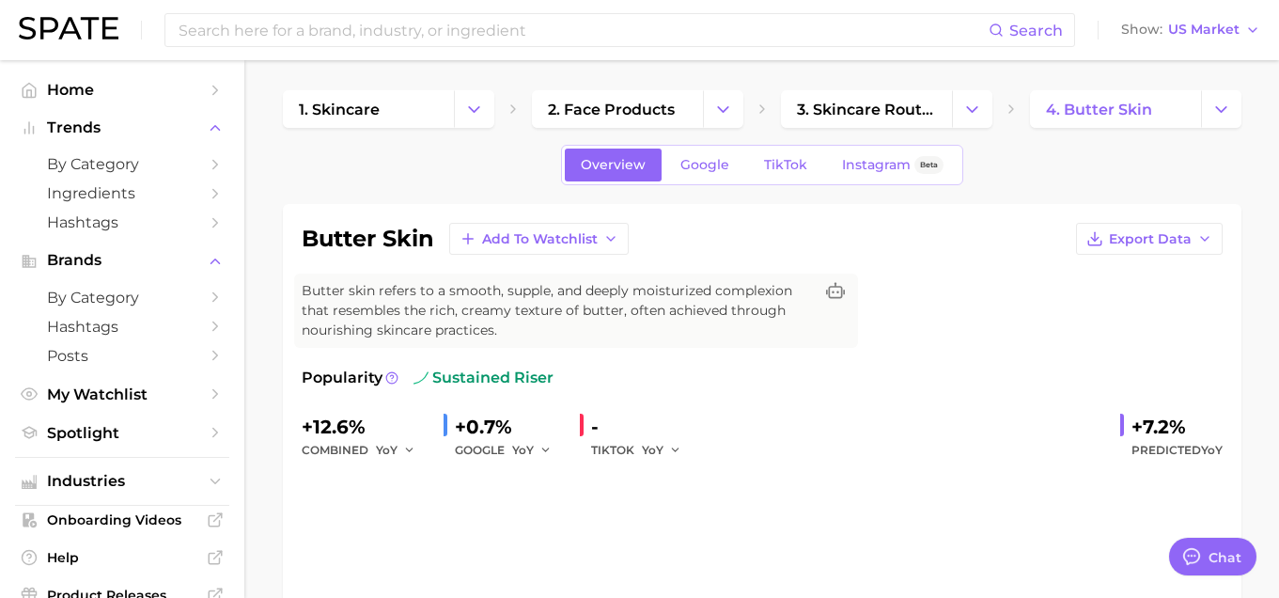
type textarea "x"
